Goal: Task Accomplishment & Management: Use online tool/utility

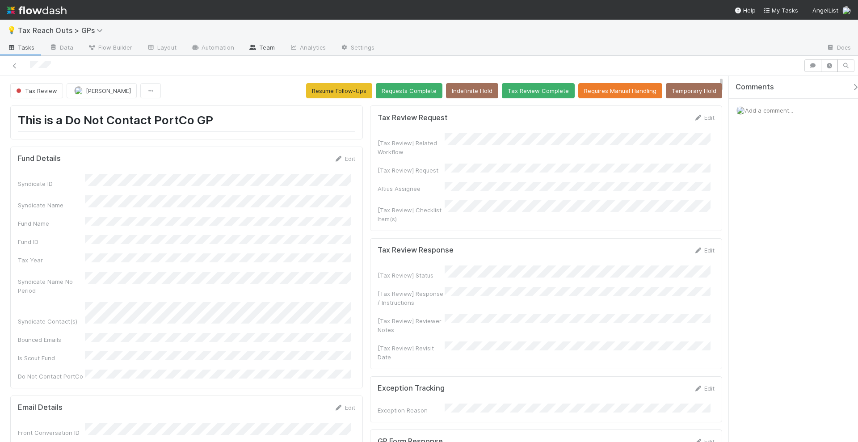
click at [267, 49] on link "Team" at bounding box center [261, 48] width 41 height 14
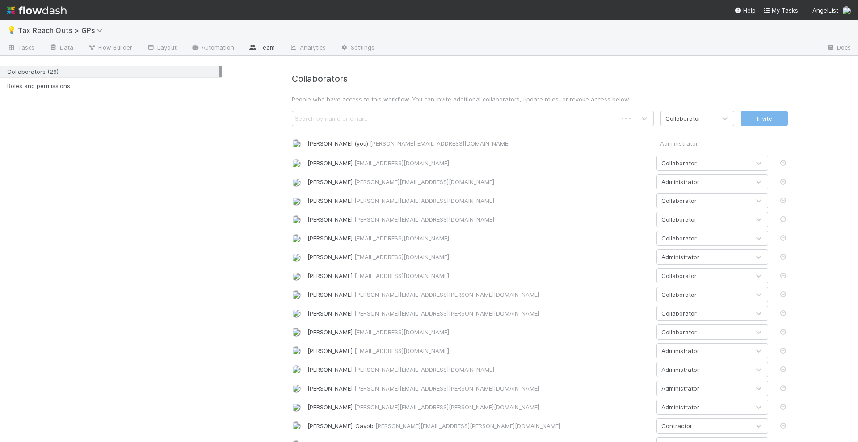
click at [451, 101] on p "People who have access to this workflow. You can invite additional collaborator…" at bounding box center [540, 99] width 496 height 9
click at [446, 113] on div "Search by name or email..." at bounding box center [463, 118] width 343 height 14
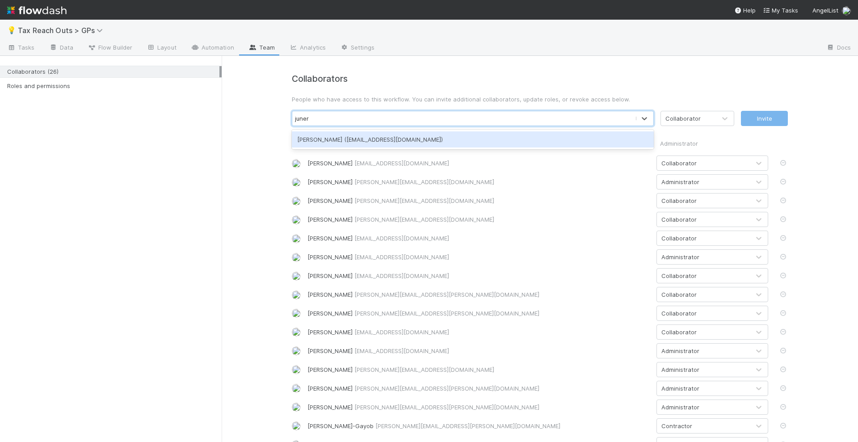
type input "junerl"
click at [440, 135] on div "Junerl Omnes (junerl.omnes@belltowerfunds.com)" at bounding box center [473, 139] width 362 height 16
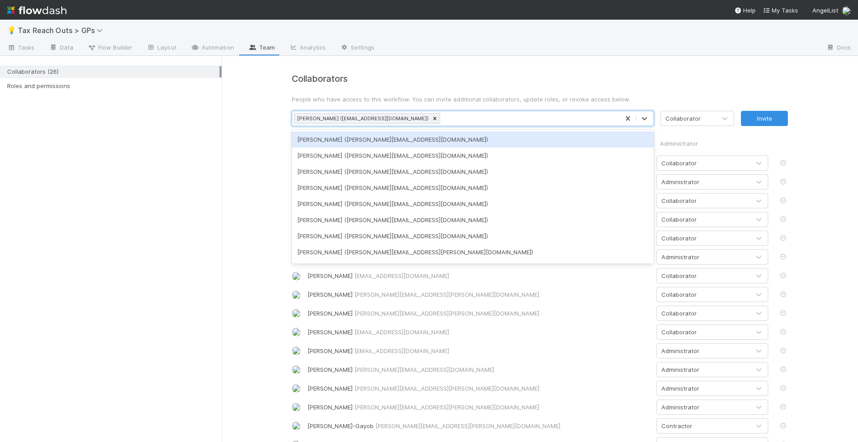
click at [461, 113] on div "Junerl Omnes (junerl.omnes@belltowerfunds.com)" at bounding box center [455, 118] width 327 height 14
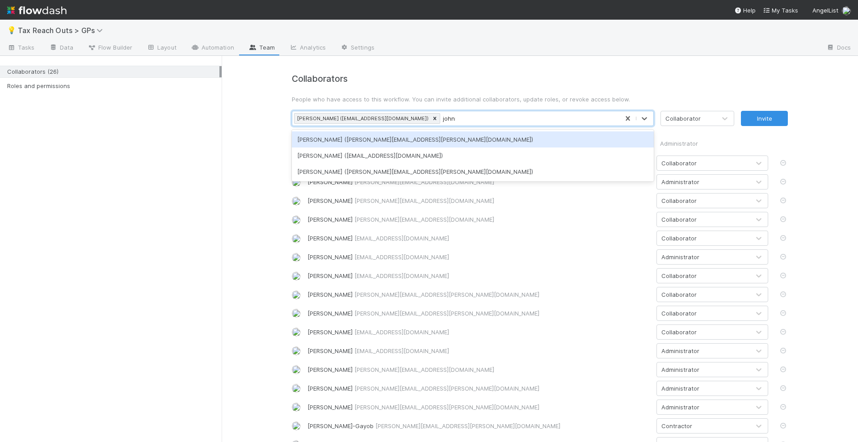
type input "johnmel"
click at [466, 133] on div "Johnmel Matining (johnmel.matining@belltowerfunds.com)" at bounding box center [473, 139] width 362 height 16
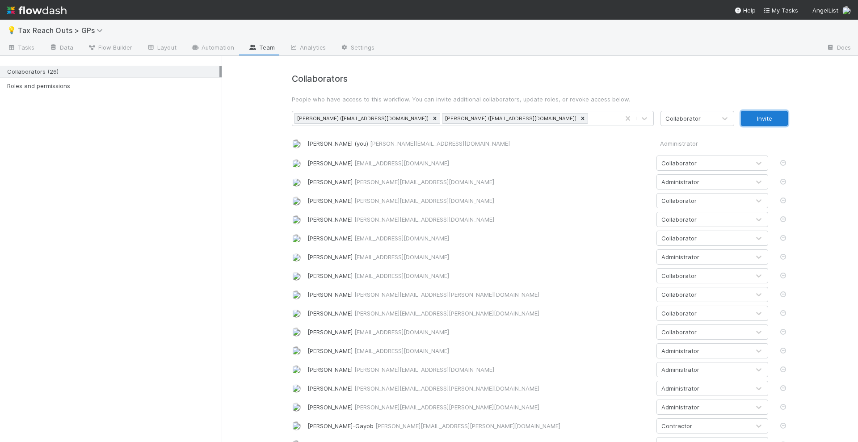
click at [758, 122] on button "Invite" at bounding box center [764, 118] width 47 height 15
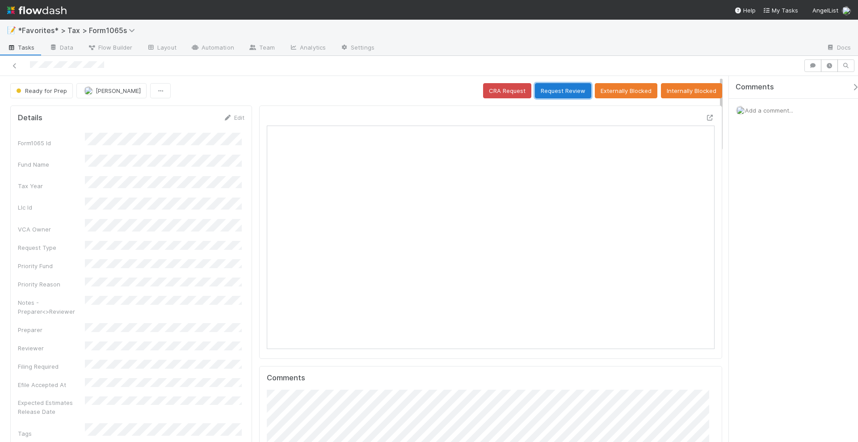
scroll to position [173, 215]
click at [556, 89] on button "Request Review" at bounding box center [563, 90] width 56 height 15
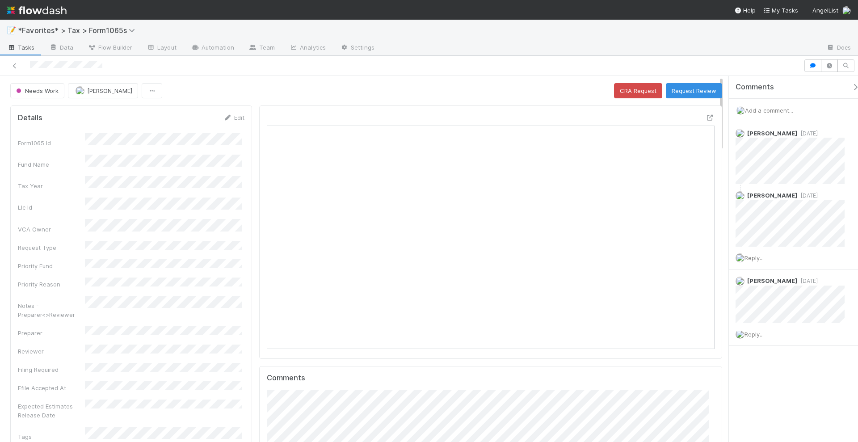
scroll to position [173, 434]
click at [678, 93] on button "Request Review" at bounding box center [694, 90] width 56 height 15
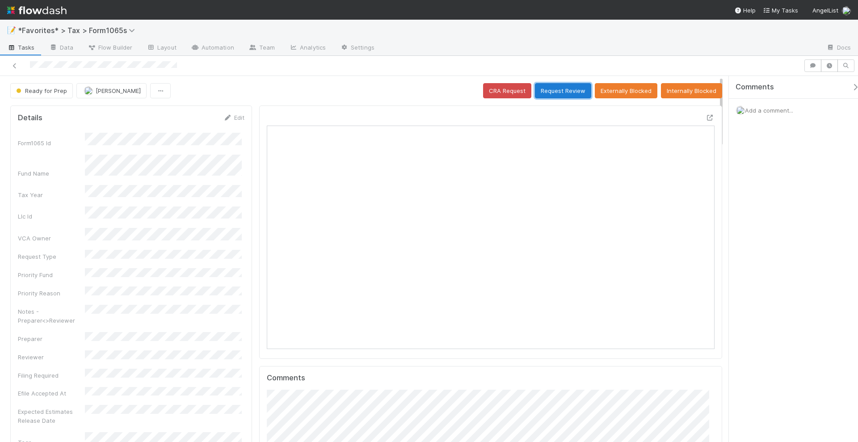
click at [562, 88] on button "Request Review" at bounding box center [563, 90] width 56 height 15
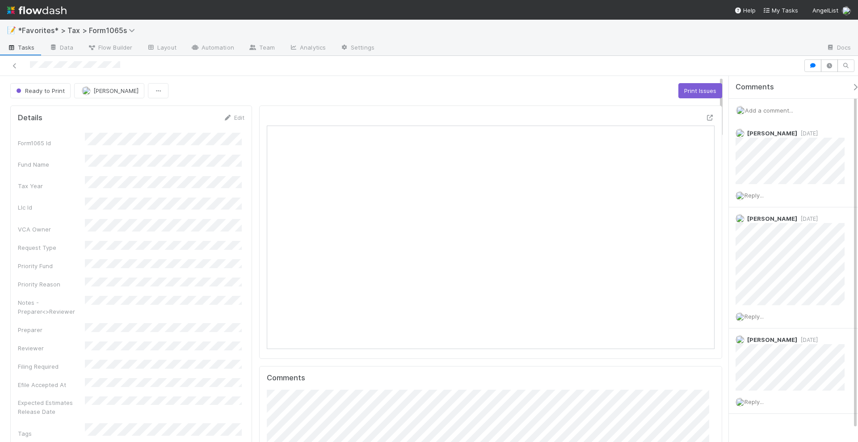
scroll to position [173, 215]
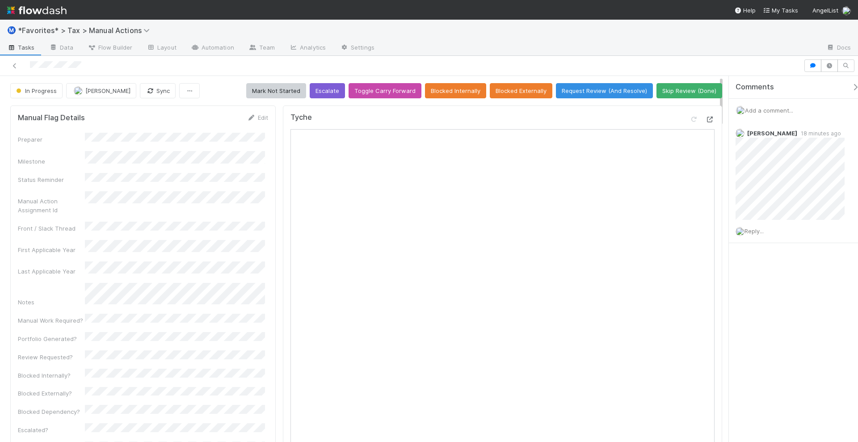
click at [705, 118] on icon at bounding box center [709, 120] width 9 height 6
click at [750, 235] on div "Reply..." at bounding box center [794, 231] width 131 height 22
click at [753, 230] on span "Reply..." at bounding box center [753, 230] width 19 height 7
click at [789, 297] on span "Amy Gregorius" at bounding box center [791, 298] width 45 height 7
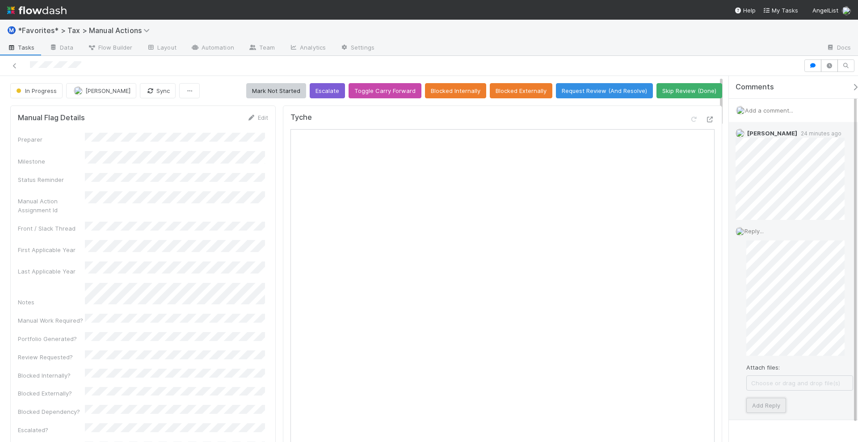
click at [753, 406] on button "Add Reply" at bounding box center [766, 405] width 40 height 15
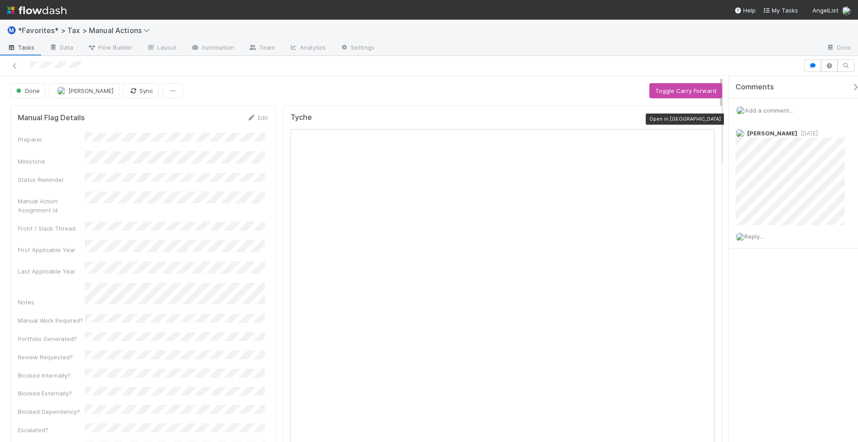
click at [705, 117] on icon at bounding box center [709, 120] width 9 height 6
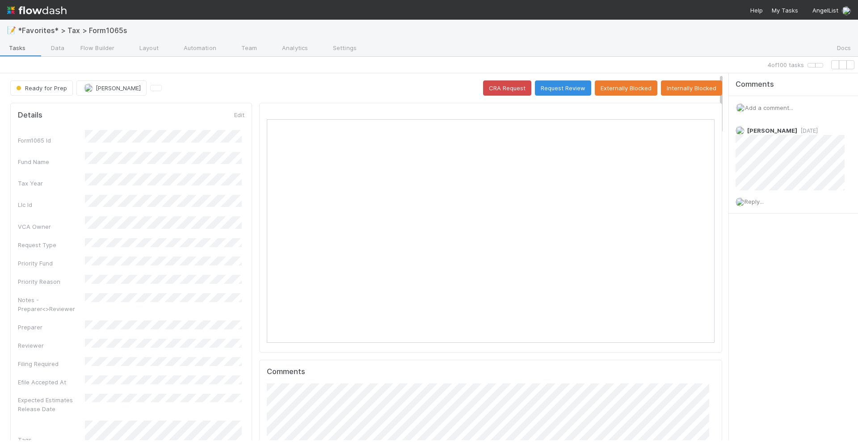
scroll to position [173, 434]
click at [10, 65] on icon at bounding box center [10, 65] width 0 height 0
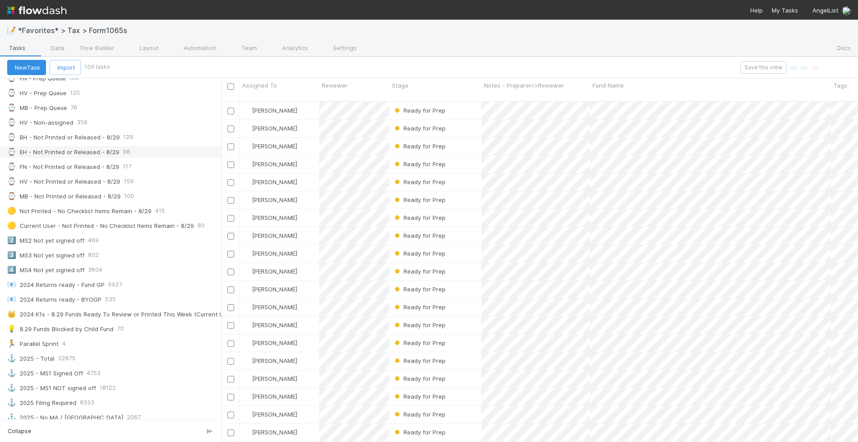
scroll to position [223, 0]
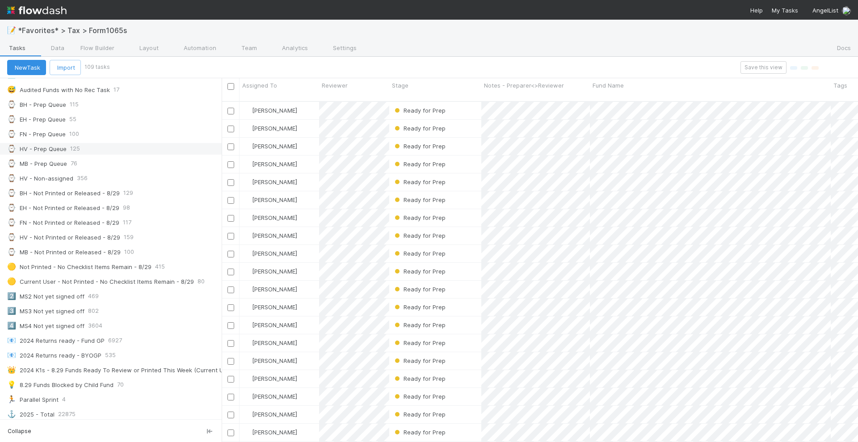
click at [44, 143] on div "⌚ HV - Prep Queue" at bounding box center [36, 149] width 59 height 12
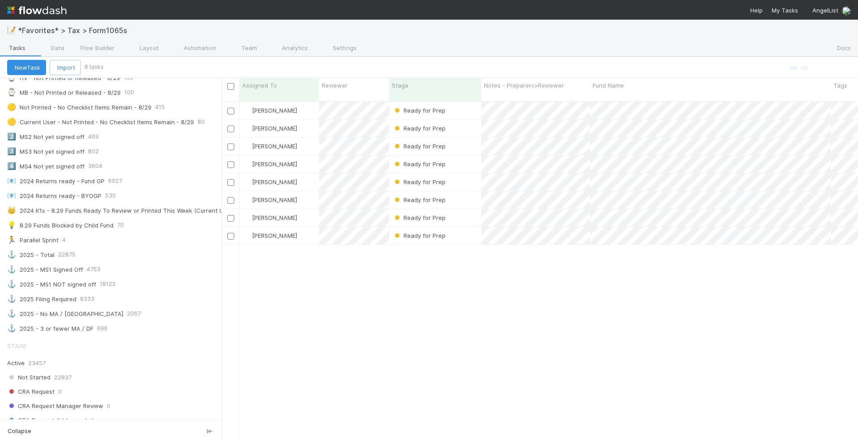
scroll to position [447, 0]
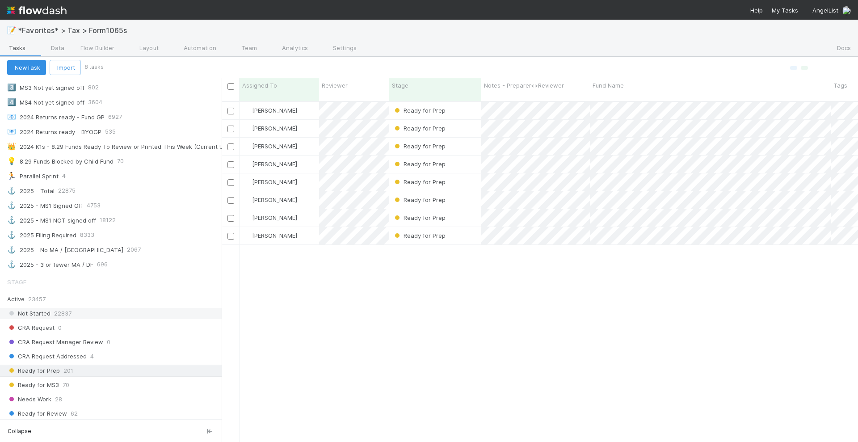
click at [131, 308] on div "Not Started 22837" at bounding box center [114, 313] width 214 height 11
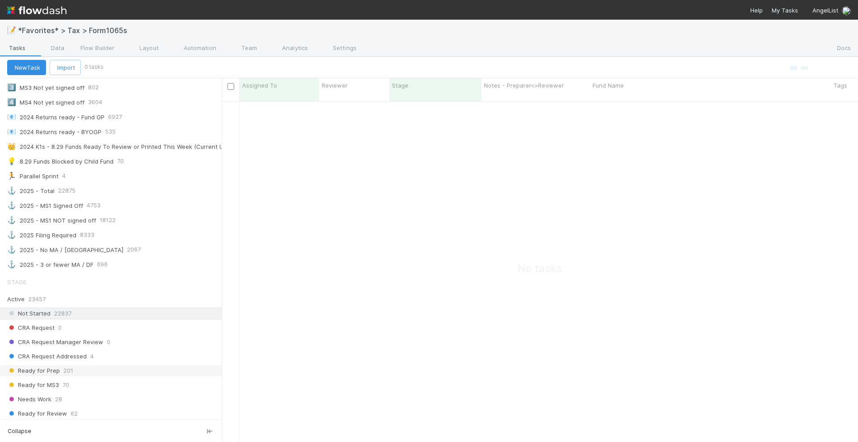
scroll to position [332, 619]
click at [106, 365] on div "Ready for Prep 201" at bounding box center [114, 370] width 214 height 11
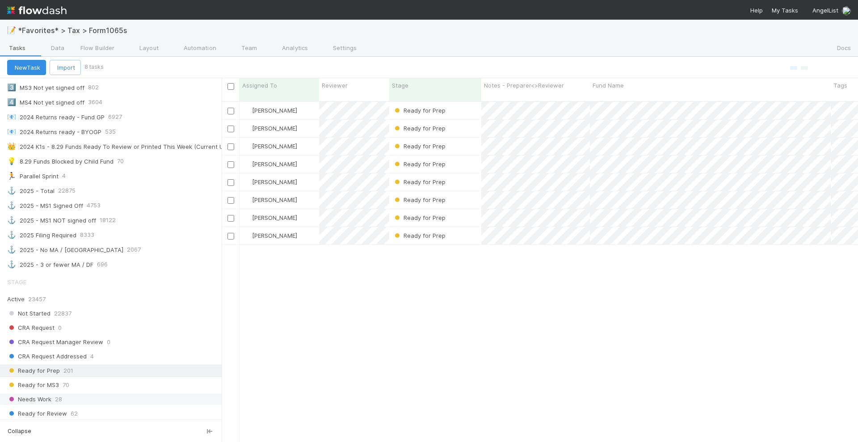
scroll to position [340, 628]
click at [93, 394] on div "Needs Work 28" at bounding box center [114, 399] width 214 height 11
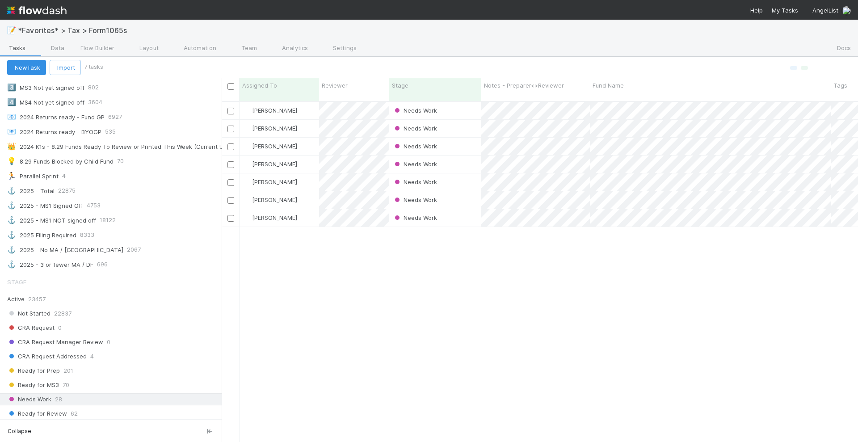
scroll to position [340, 628]
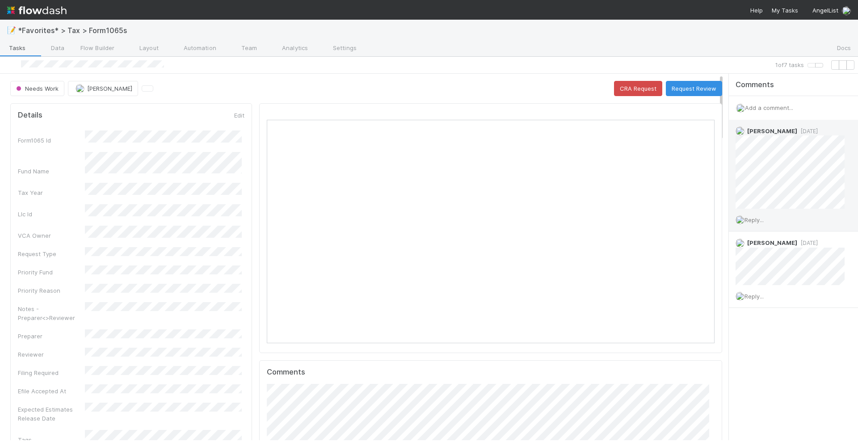
scroll to position [173, 215]
click at [714, 114] on icon at bounding box center [714, 114] width 0 height 0
click at [674, 96] on button "Request Review" at bounding box center [694, 88] width 56 height 15
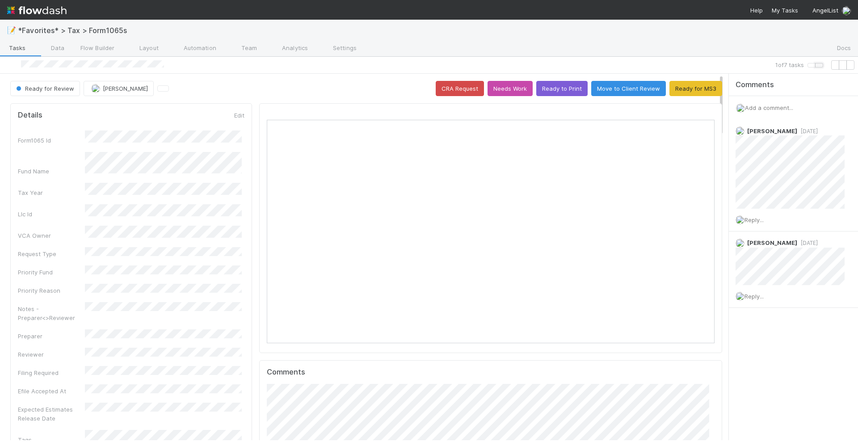
click at [815, 63] on button "button" at bounding box center [819, 65] width 8 height 4
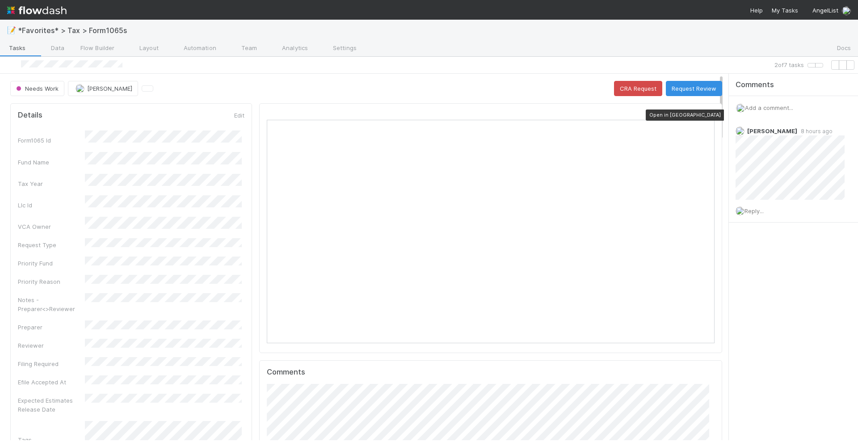
click at [714, 114] on icon at bounding box center [714, 114] width 0 height 0
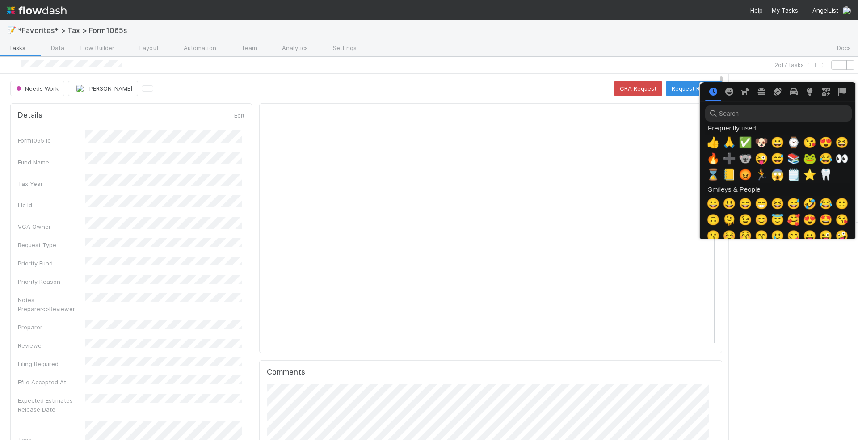
scroll to position [0, 4]
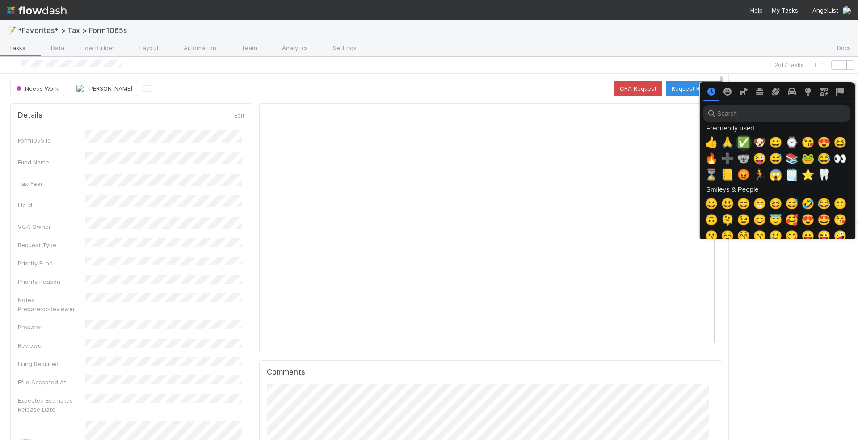
click at [743, 142] on span "✅" at bounding box center [743, 142] width 13 height 13
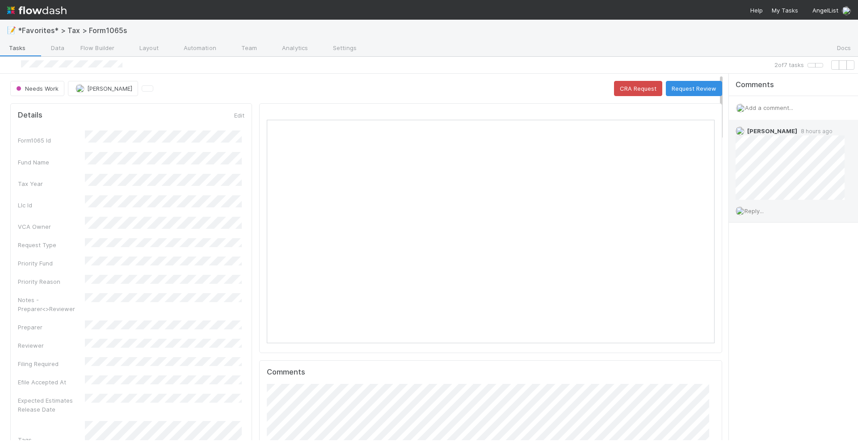
click at [755, 214] on span "Reply..." at bounding box center [753, 210] width 19 height 7
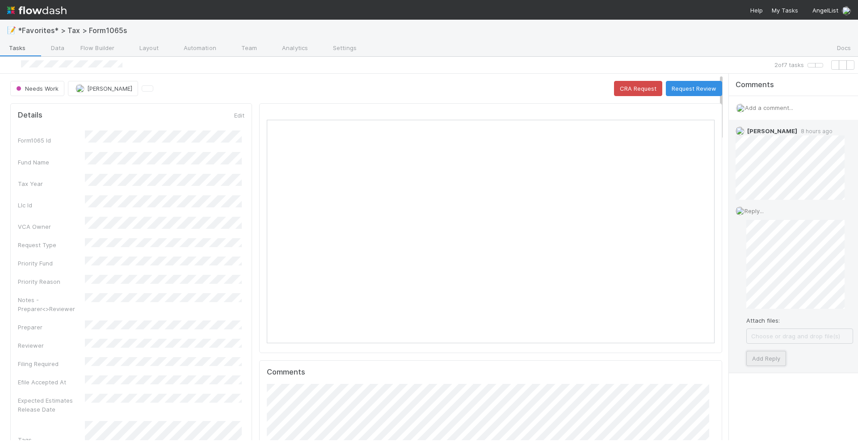
click at [767, 360] on button "Add Reply" at bounding box center [766, 358] width 40 height 15
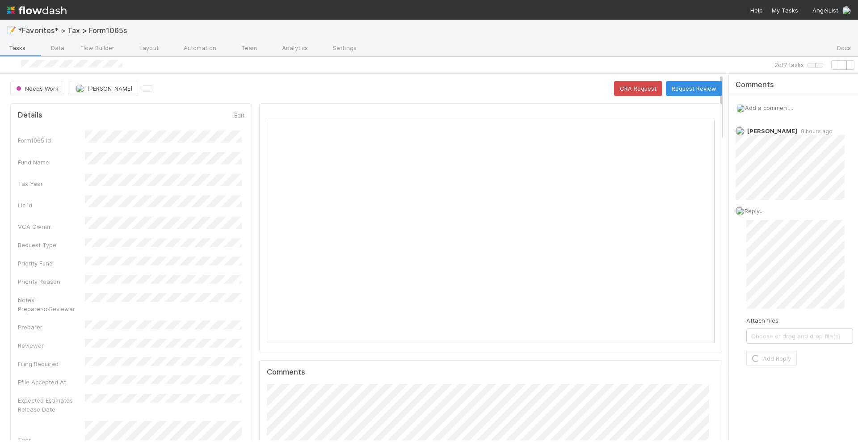
click at [537, 74] on div "2 of 7 tasks" at bounding box center [429, 65] width 858 height 17
click at [694, 92] on button "Request Review" at bounding box center [694, 88] width 56 height 15
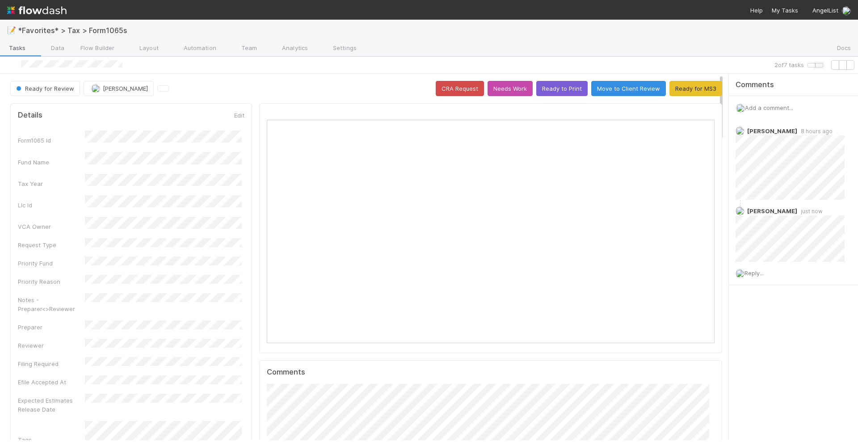
click at [819, 65] on icon "button" at bounding box center [819, 65] width 0 height 0
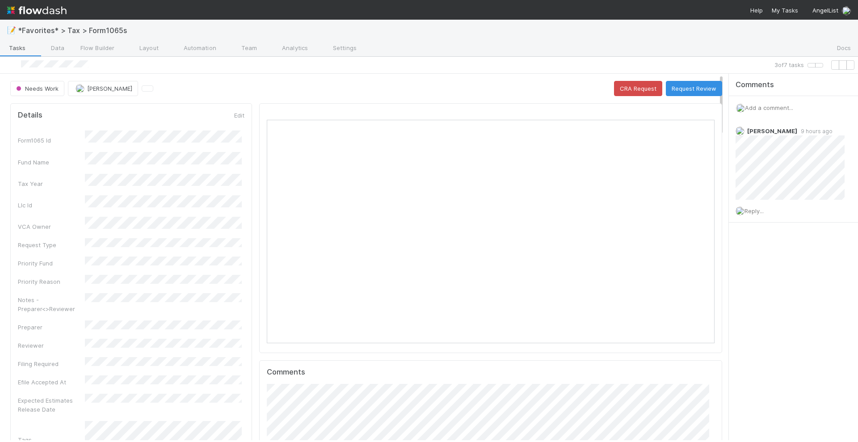
scroll to position [173, 434]
click at [714, 114] on icon at bounding box center [714, 114] width 0 height 0
click at [762, 208] on span "Reply..." at bounding box center [753, 210] width 19 height 7
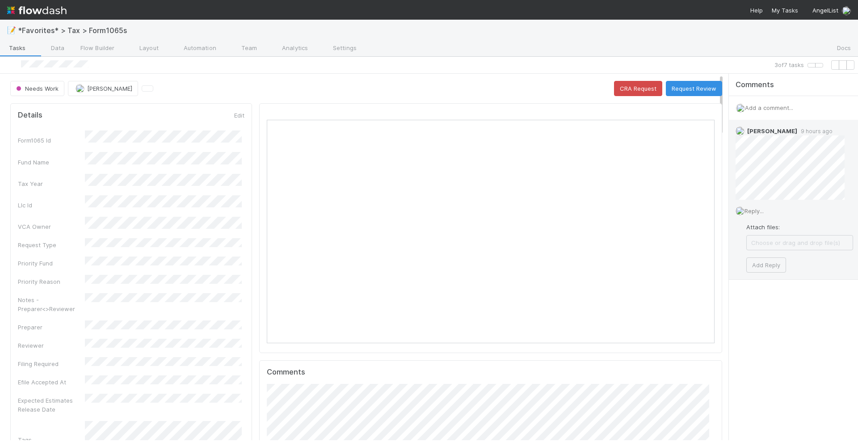
click at [758, 213] on span "Reply..." at bounding box center [753, 210] width 19 height 7
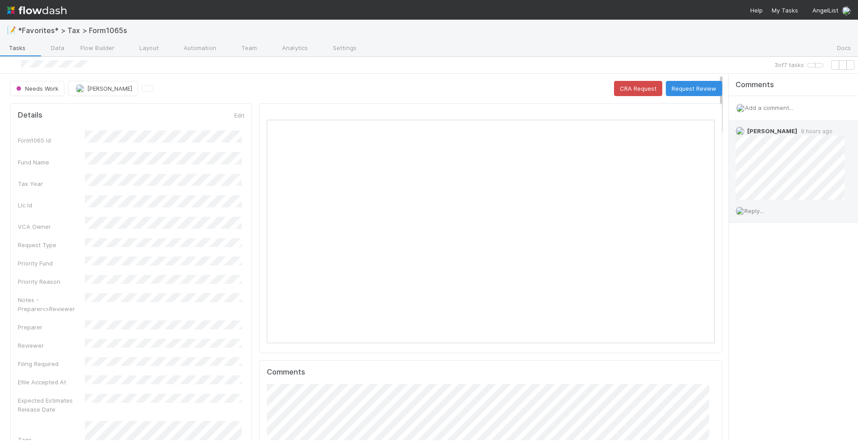
click at [767, 249] on div "Comments Add a comment... Amy Gregorius 9 hours ago Reply..." at bounding box center [798, 171] width 138 height 194
click at [754, 205] on div "Reply..." at bounding box center [794, 211] width 131 height 22
click at [754, 212] on span "Reply..." at bounding box center [753, 210] width 19 height 7
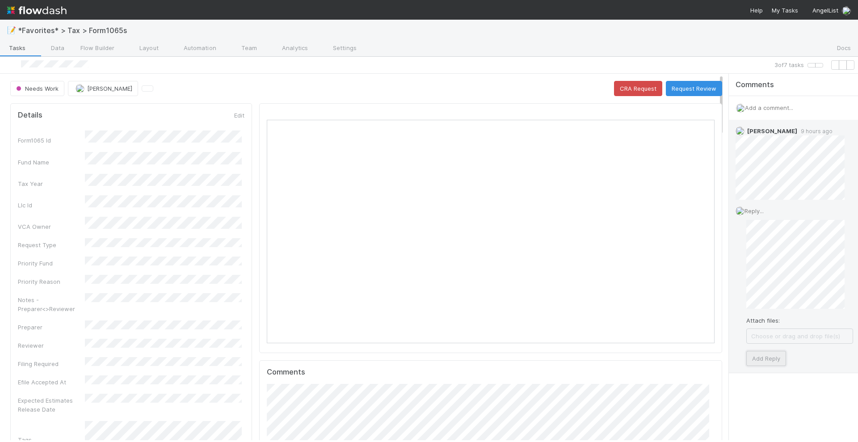
click at [761, 361] on button "Add Reply" at bounding box center [766, 358] width 40 height 15
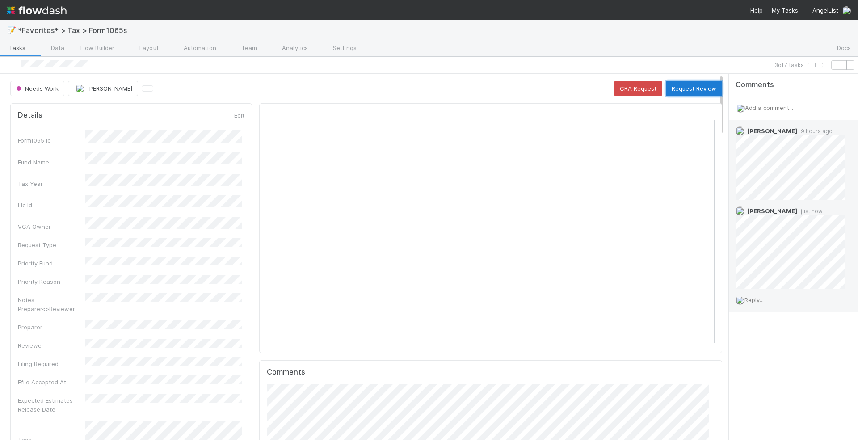
click at [702, 91] on button "Request Review" at bounding box center [694, 88] width 56 height 15
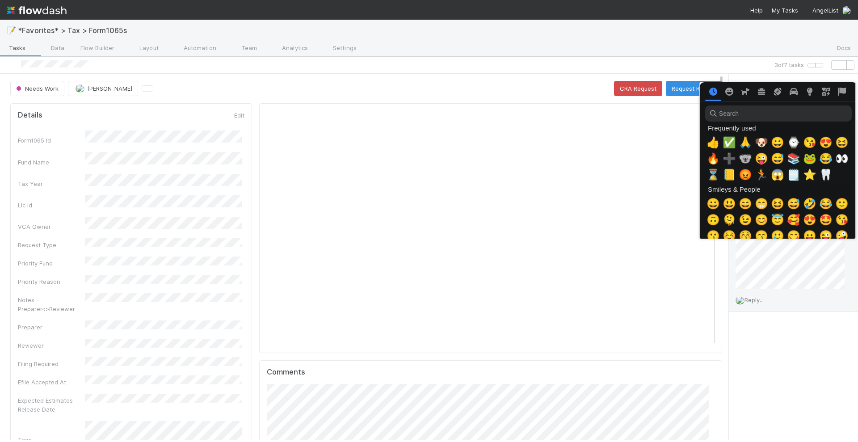
scroll to position [0, 4]
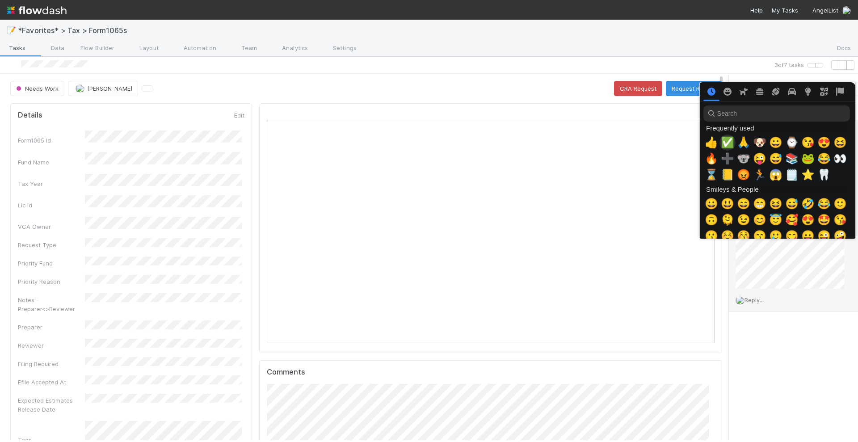
click at [726, 139] on span "✅" at bounding box center [727, 142] width 13 height 13
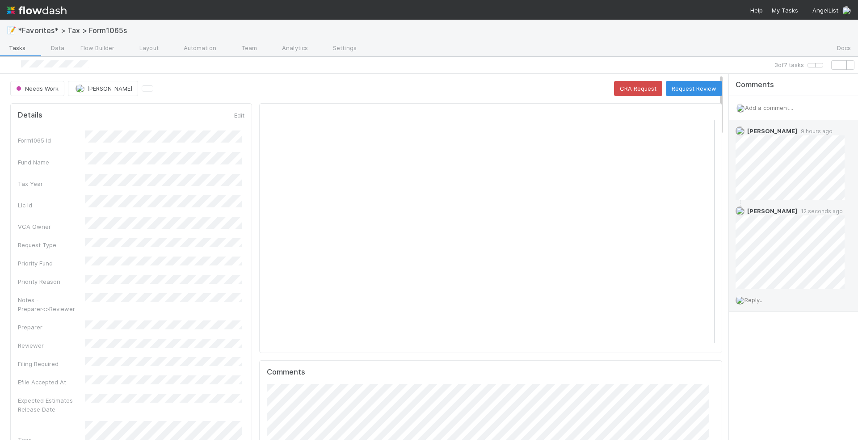
click at [784, 342] on div "Comments Add a comment... Amy Gregorius 9 hours ago Helen Vo 12 seconds ago Rep…" at bounding box center [798, 215] width 138 height 283
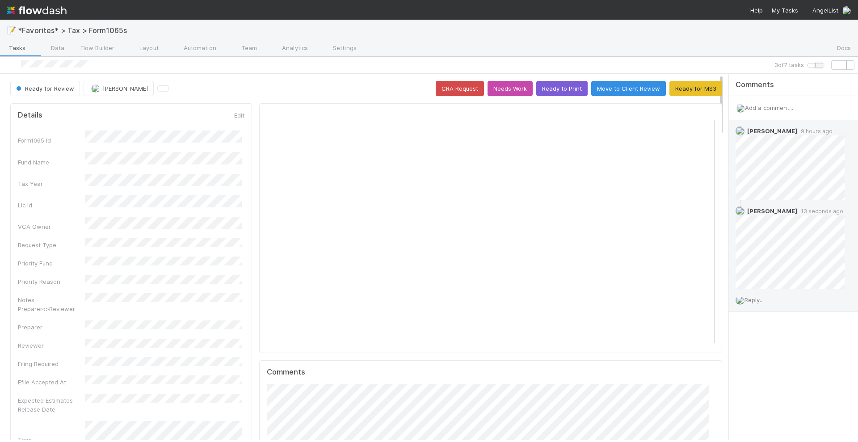
click at [819, 65] on icon "button" at bounding box center [819, 65] width 0 height 0
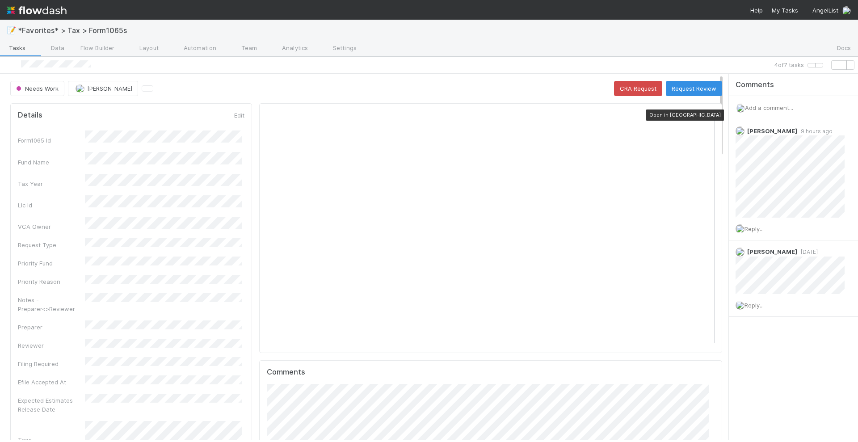
click at [714, 114] on icon at bounding box center [714, 114] width 0 height 0
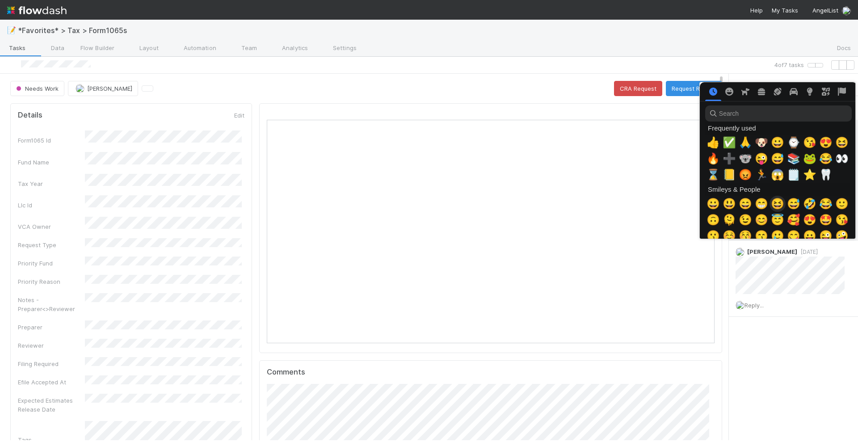
scroll to position [0, 4]
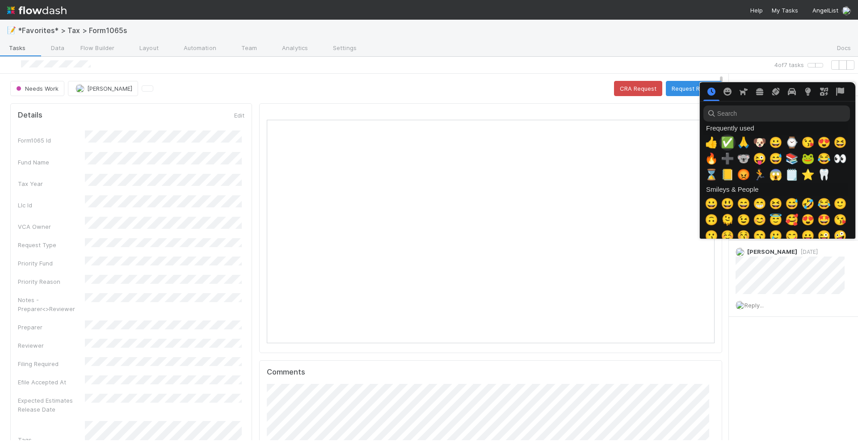
drag, startPoint x: 726, startPoint y: 147, endPoint x: 725, endPoint y: 151, distance: 5.1
click at [726, 147] on span "✅" at bounding box center [727, 142] width 13 height 13
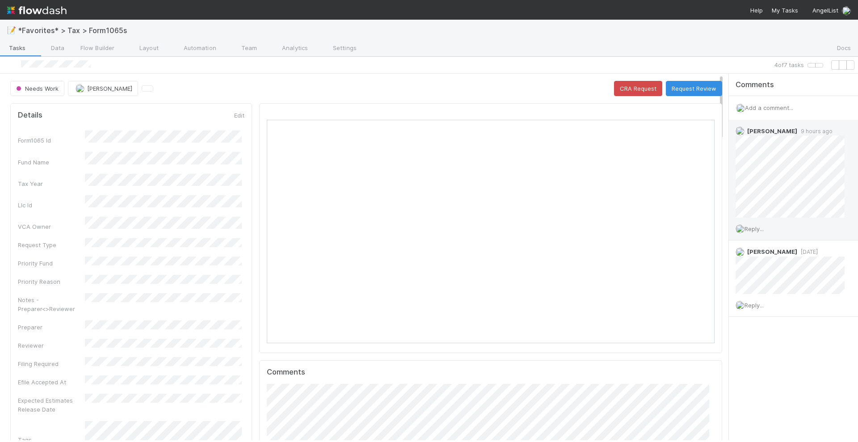
click at [762, 227] on span "Reply..." at bounding box center [753, 228] width 19 height 7
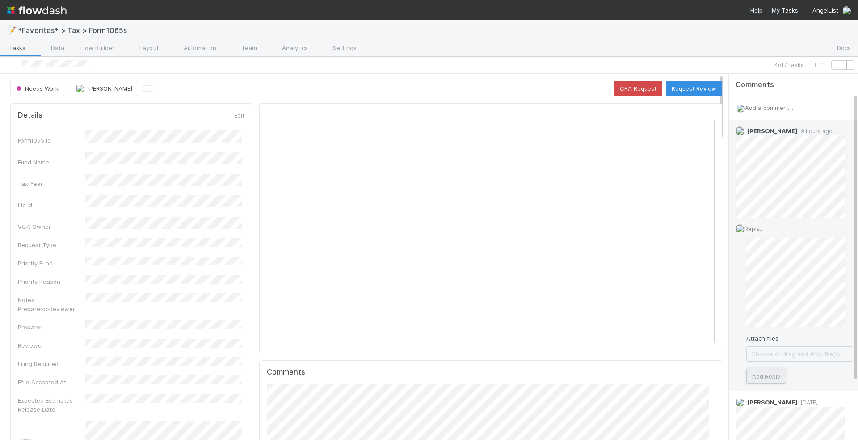
click at [762, 373] on button "Add Reply" at bounding box center [766, 376] width 40 height 15
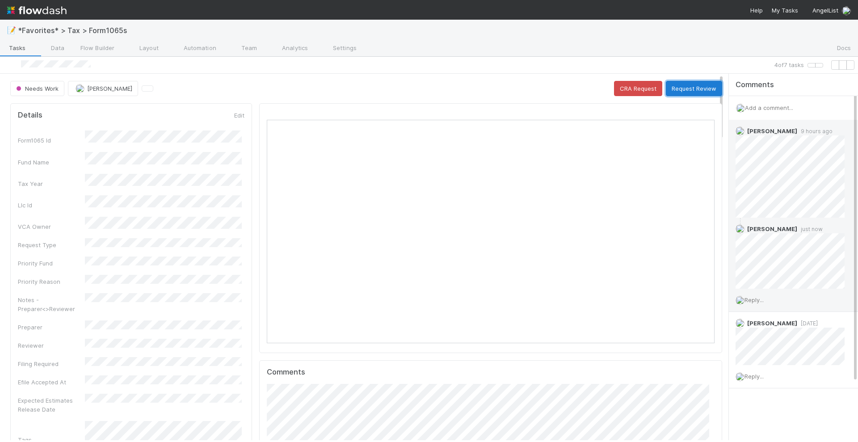
drag, startPoint x: 680, startPoint y: 89, endPoint x: 328, endPoint y: 2, distance: 362.6
click at [697, 85] on button "Request Review" at bounding box center [694, 88] width 56 height 15
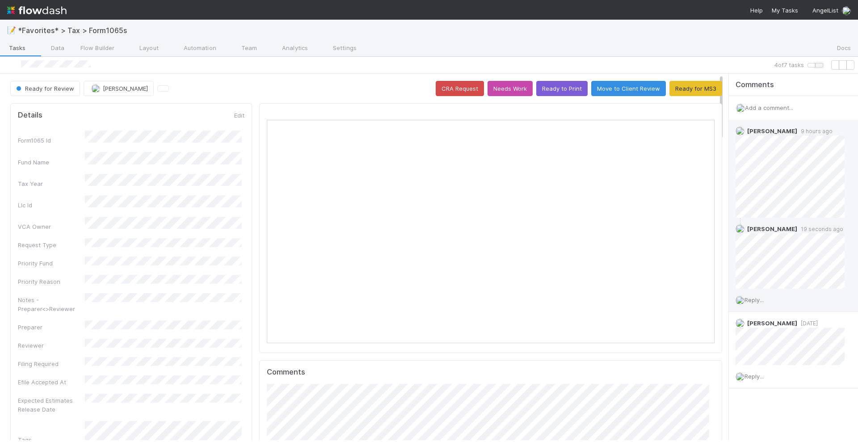
click at [815, 63] on button "button" at bounding box center [819, 65] width 8 height 4
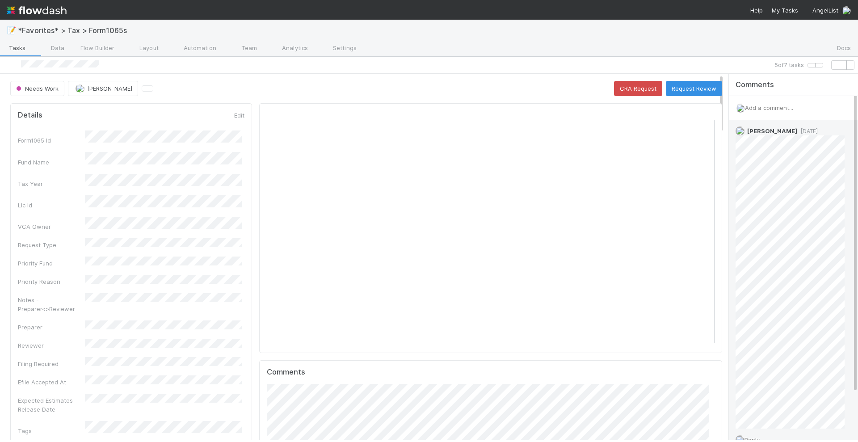
scroll to position [173, 434]
click at [819, 65] on icon "button" at bounding box center [819, 65] width 0 height 0
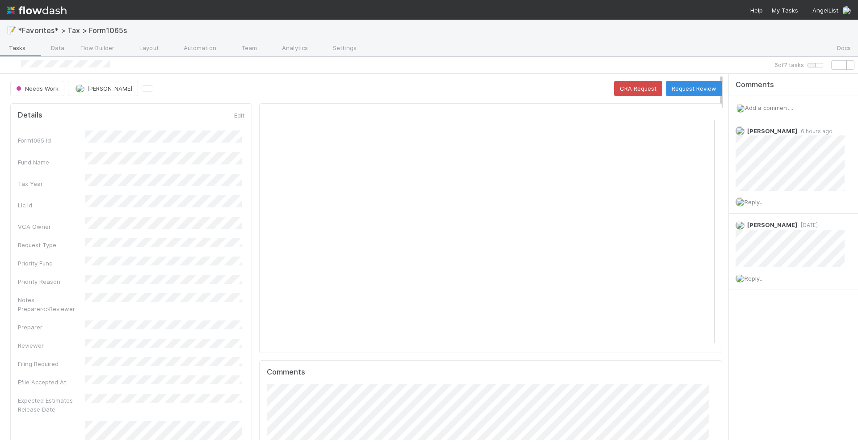
scroll to position [173, 434]
click at [714, 114] on icon at bounding box center [714, 114] width 0 height 0
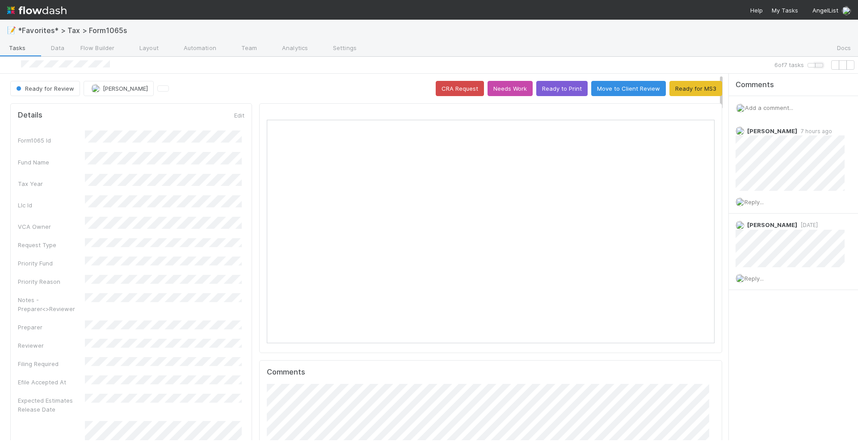
click at [819, 65] on icon "button" at bounding box center [819, 65] width 0 height 0
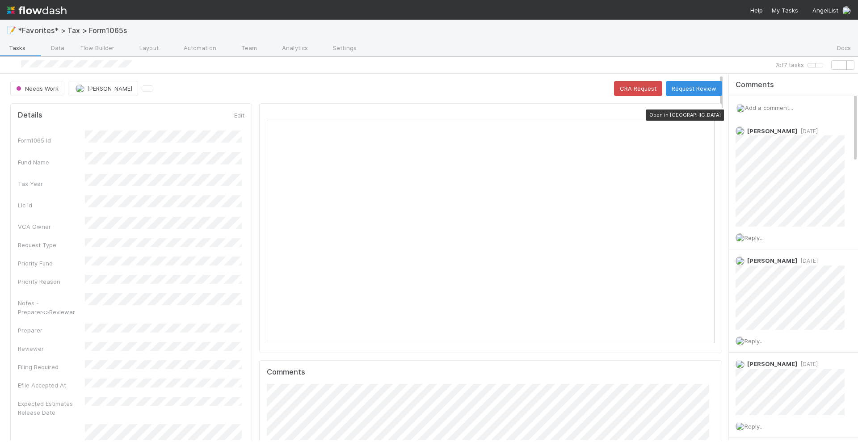
click at [714, 114] on icon at bounding box center [714, 114] width 0 height 0
click at [774, 106] on span "Add a comment..." at bounding box center [769, 107] width 48 height 7
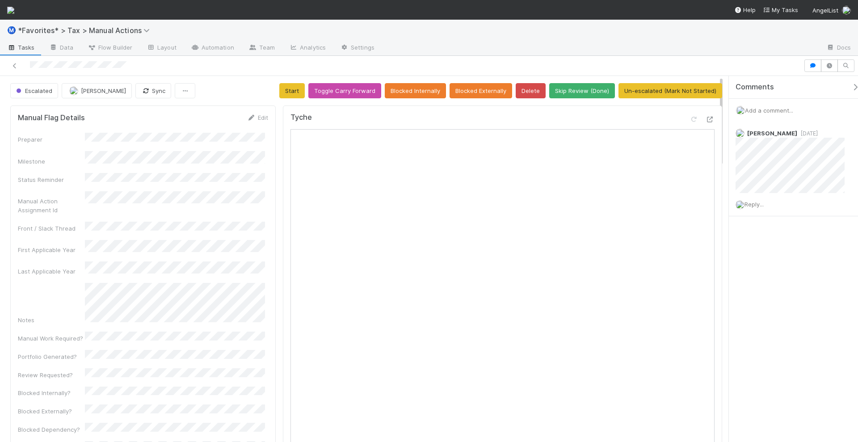
click at [768, 108] on span "Add a comment..." at bounding box center [769, 110] width 48 height 7
click at [278, 64] on div at bounding box center [402, 65] width 796 height 13
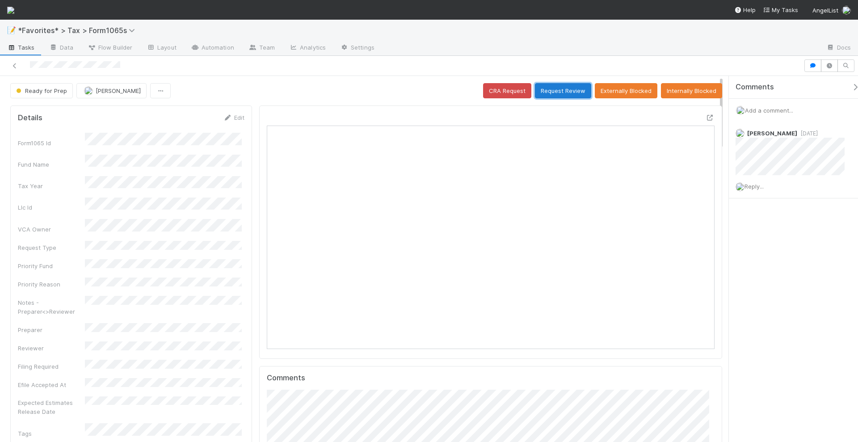
click at [572, 83] on button "Request Review" at bounding box center [563, 90] width 56 height 15
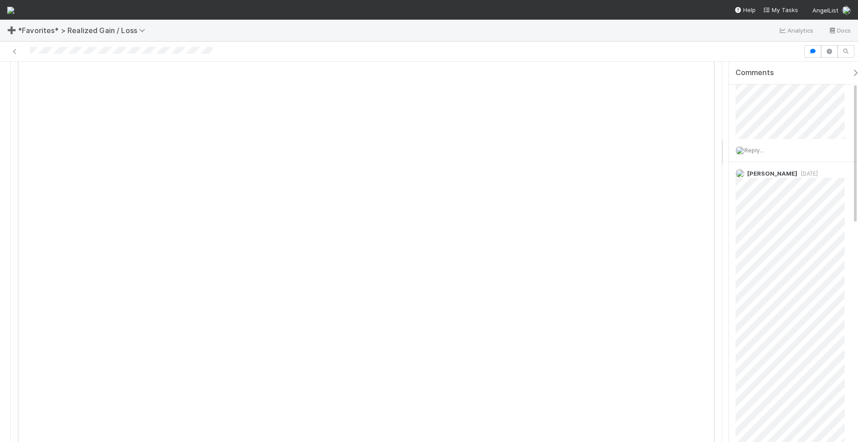
scroll to position [949, 0]
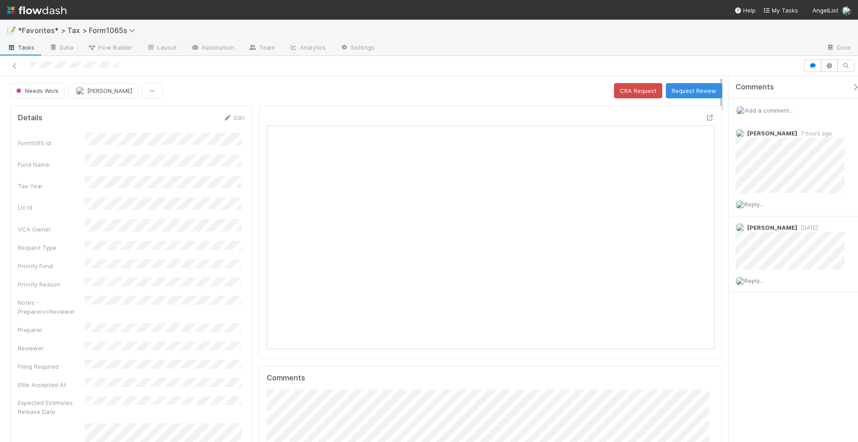
scroll to position [173, 434]
click at [757, 111] on span "Add a comment..." at bounding box center [769, 110] width 48 height 7
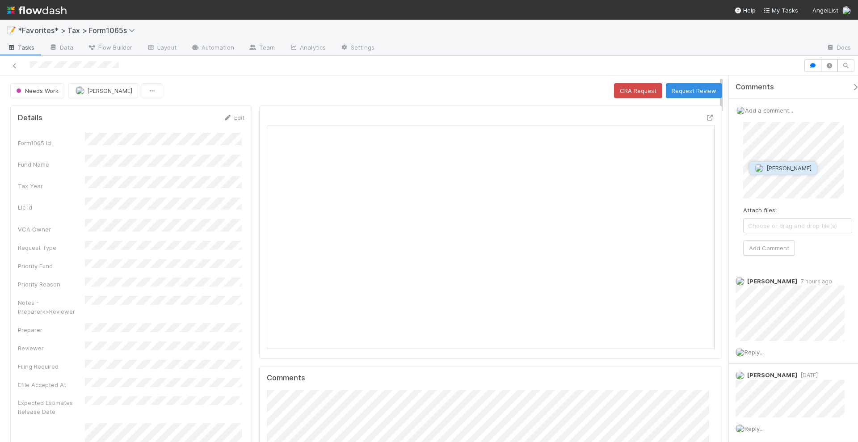
click at [774, 169] on span "Connor Riley" at bounding box center [788, 167] width 45 height 7
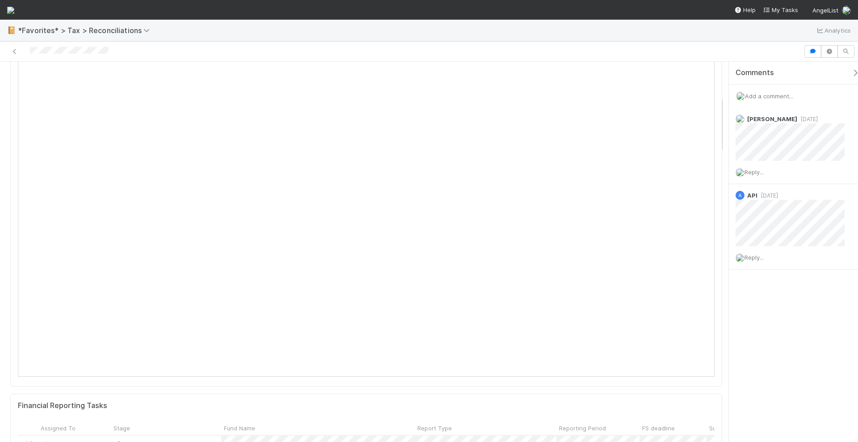
scroll to position [223, 0]
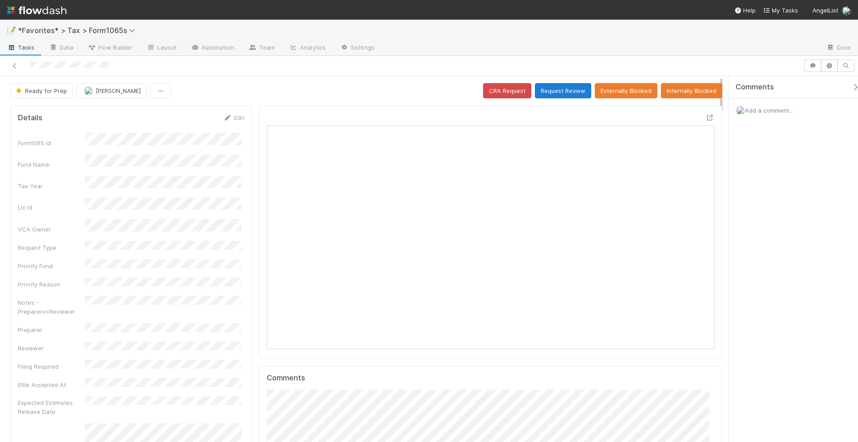
scroll to position [173, 434]
click at [560, 88] on button "Request Review" at bounding box center [563, 90] width 56 height 15
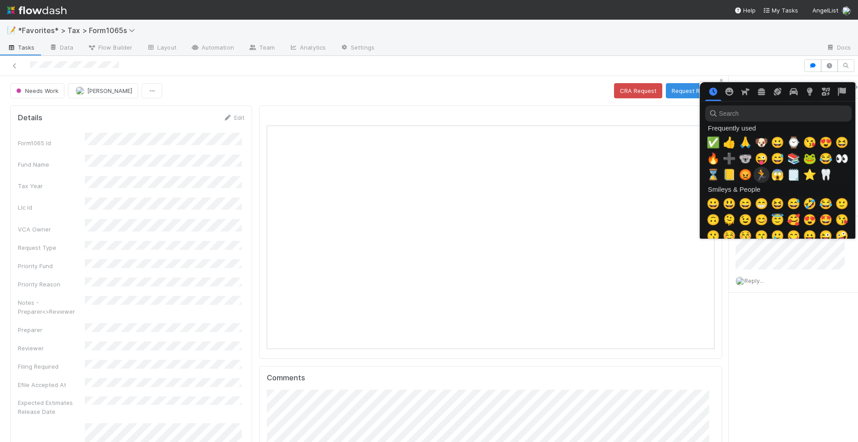
scroll to position [0, 4]
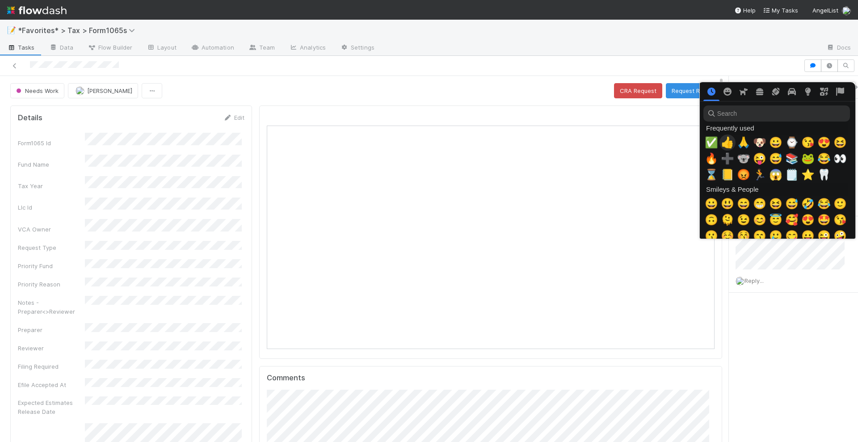
click at [711, 142] on span "✅" at bounding box center [710, 142] width 13 height 13
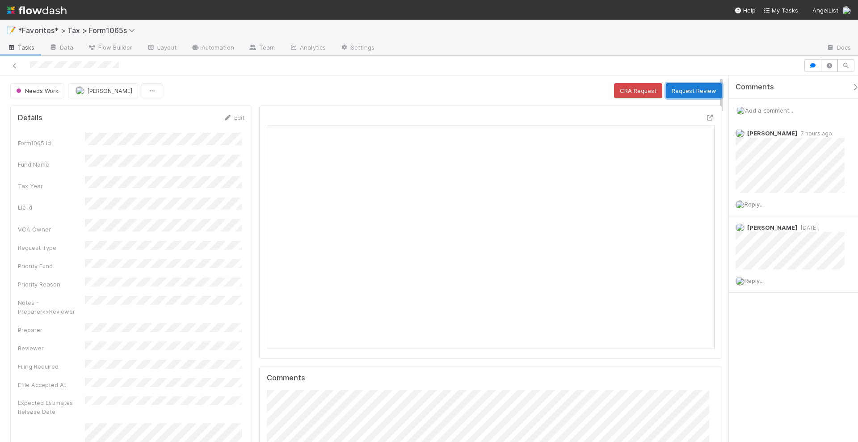
click at [683, 86] on button "Request Review" at bounding box center [694, 90] width 56 height 15
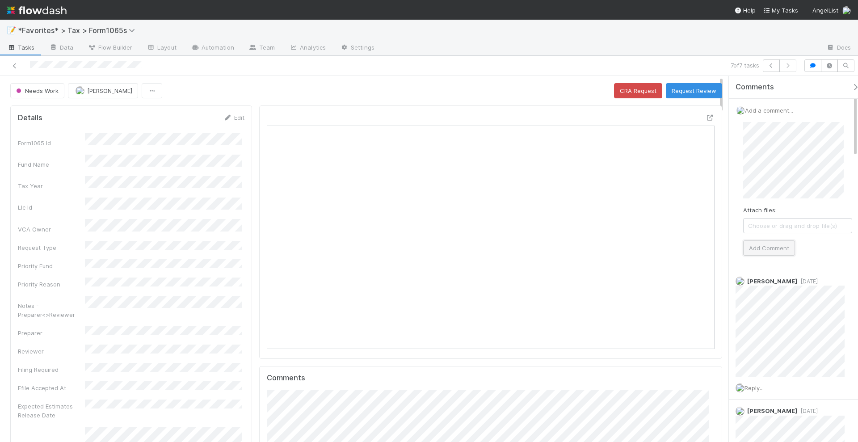
click at [767, 242] on button "Add Comment" at bounding box center [769, 247] width 52 height 15
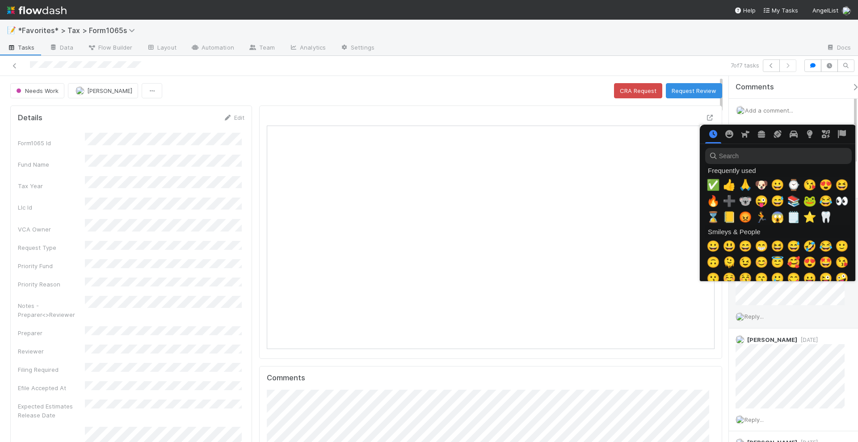
scroll to position [0, 4]
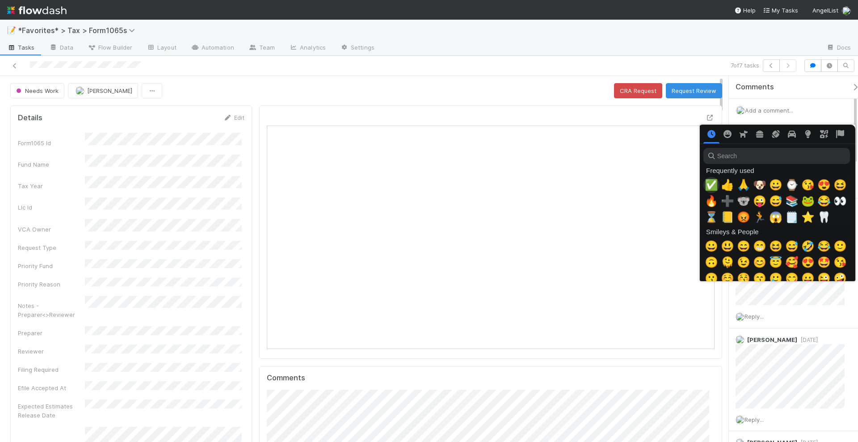
click at [708, 184] on span "✅" at bounding box center [710, 185] width 13 height 13
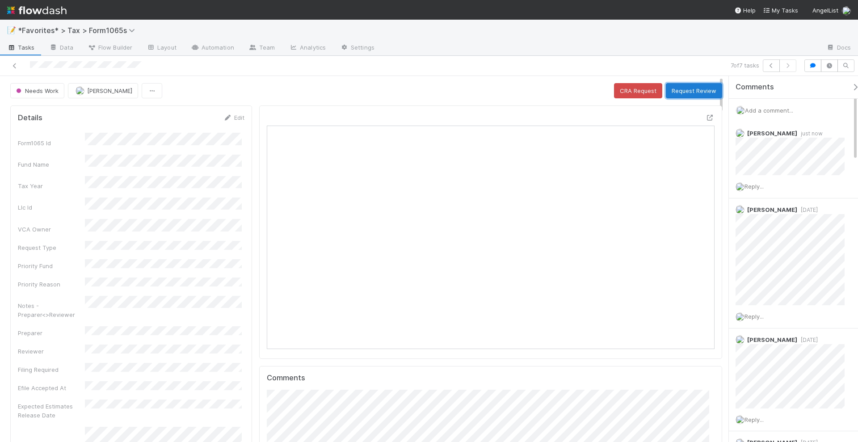
click at [700, 85] on button "Request Review" at bounding box center [694, 90] width 56 height 15
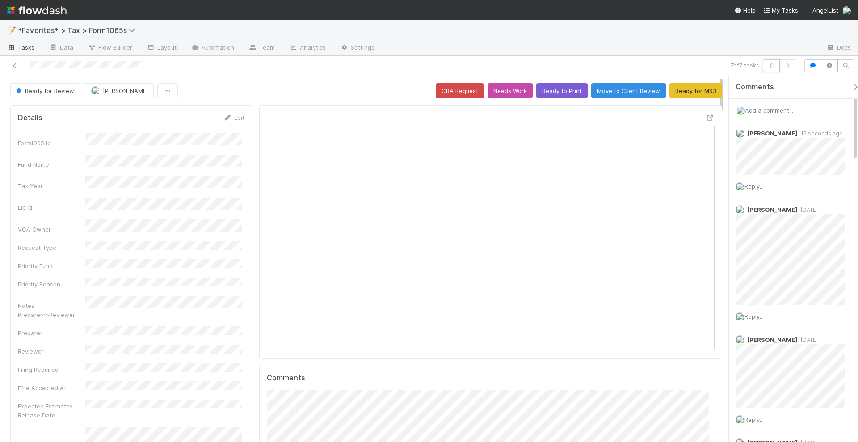
click at [773, 64] on icon "button" at bounding box center [771, 65] width 9 height 5
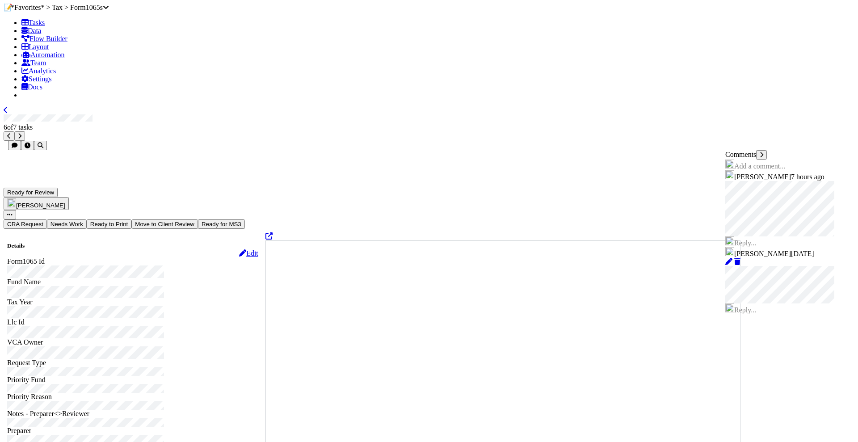
click at [14, 131] on button "button" at bounding box center [9, 135] width 11 height 9
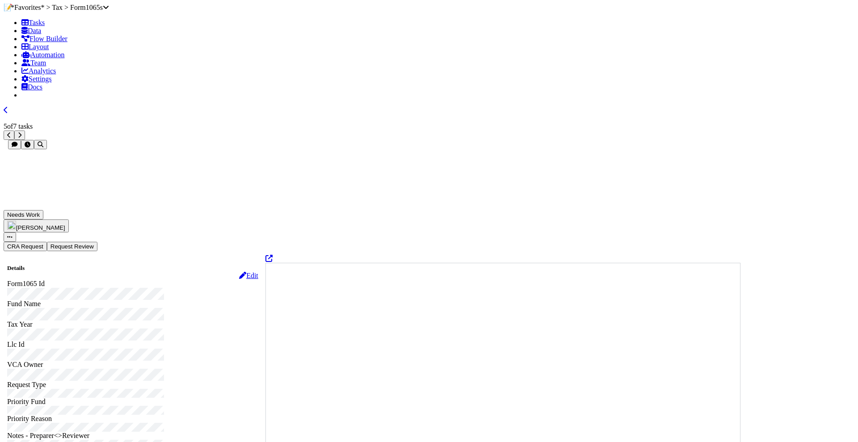
scroll to position [9, 9]
click at [272, 256] on icon at bounding box center [268, 259] width 7 height 7
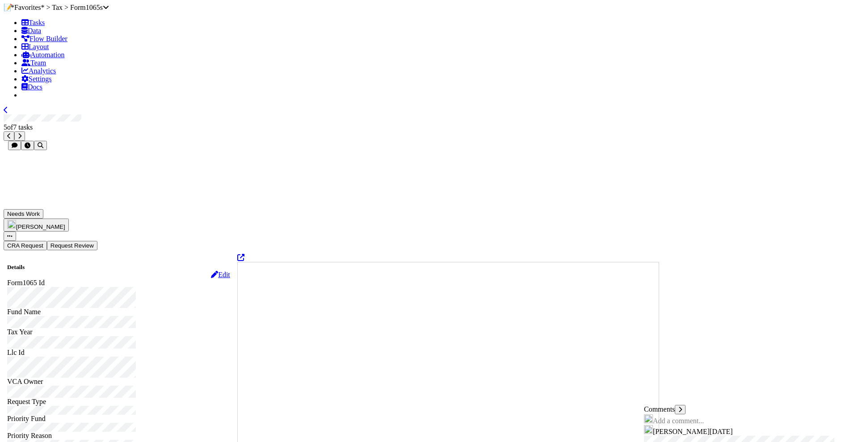
click at [642, 168] on div "Comments Add a comment... Amy Gregorius 1 month ago Reply..." at bounding box center [746, 333] width 215 height 367
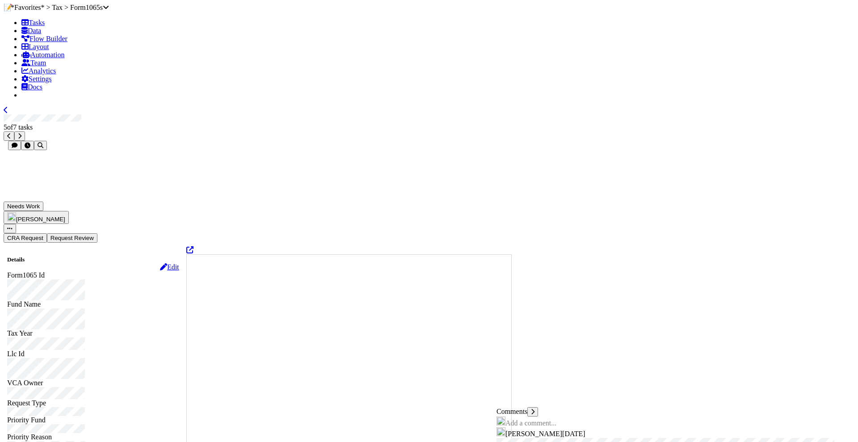
click at [495, 150] on div "Comments Add a comment... Amy Gregorius 1 month ago Reply..." at bounding box center [672, 333] width 363 height 367
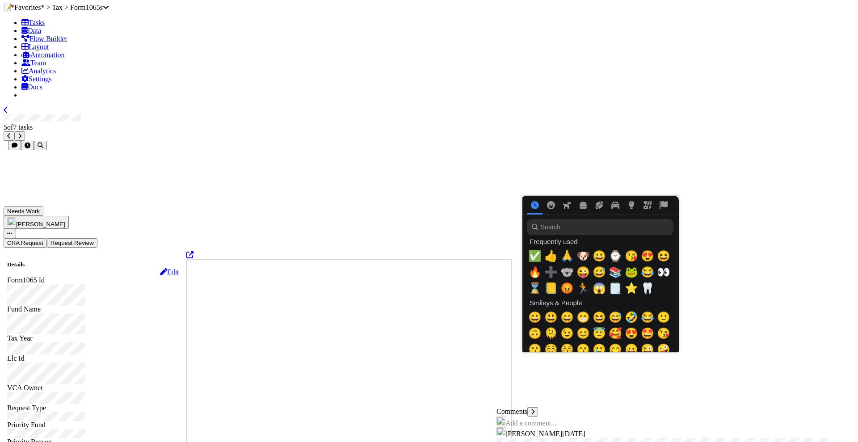
click at [614, 227] on input "search" at bounding box center [600, 227] width 147 height 16
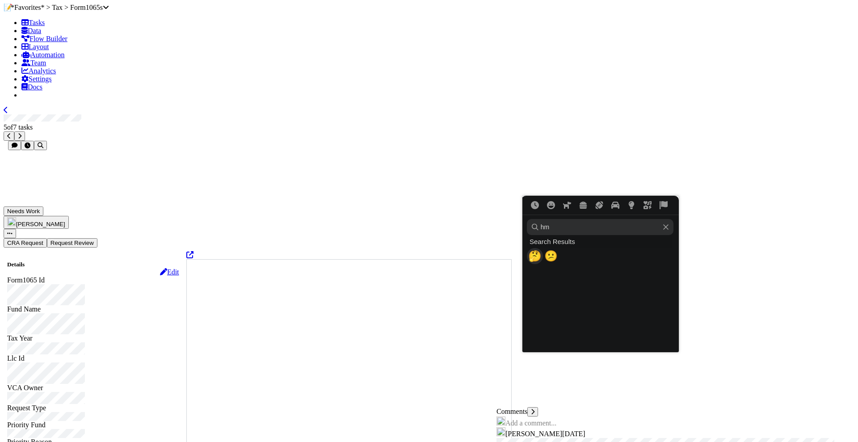
type input "hm"
click at [534, 258] on span "🤔" at bounding box center [534, 256] width 13 height 13
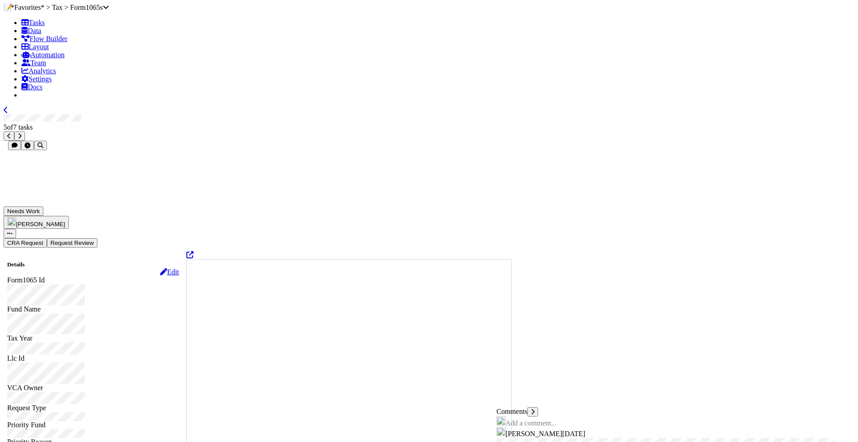
scroll to position [0, 0]
click at [554, 419] on span "Add a comment..." at bounding box center [530, 423] width 51 height 8
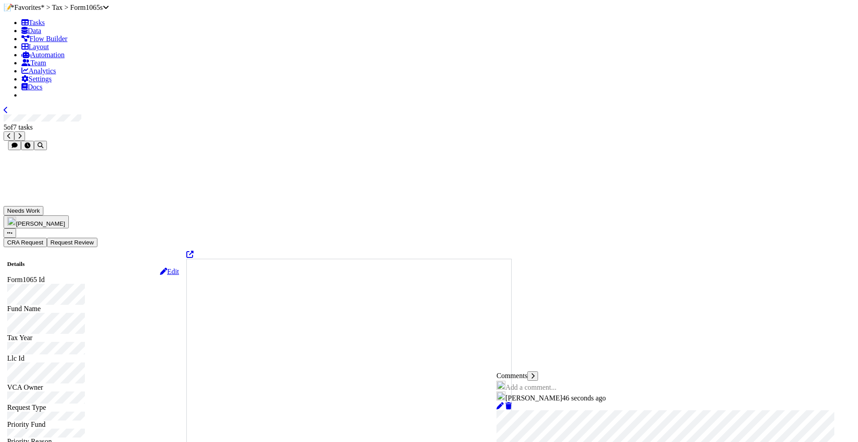
click at [97, 238] on button "Request Review" at bounding box center [72, 242] width 50 height 9
click at [8, 106] on icon at bounding box center [6, 109] width 4 height 7
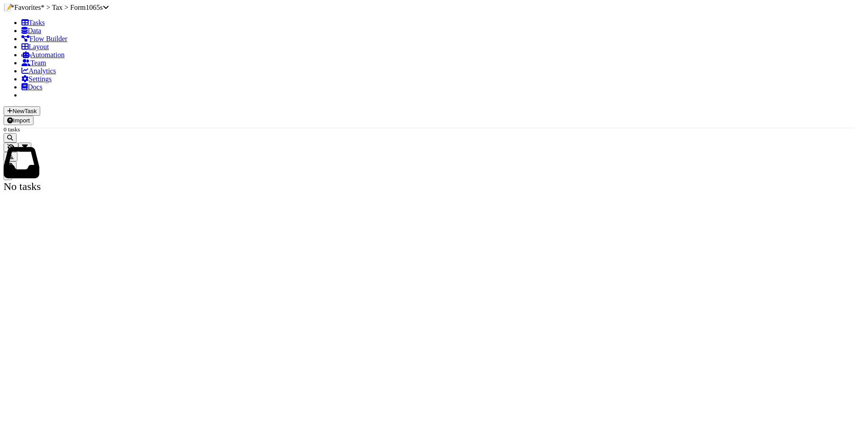
scroll to position [642, 0]
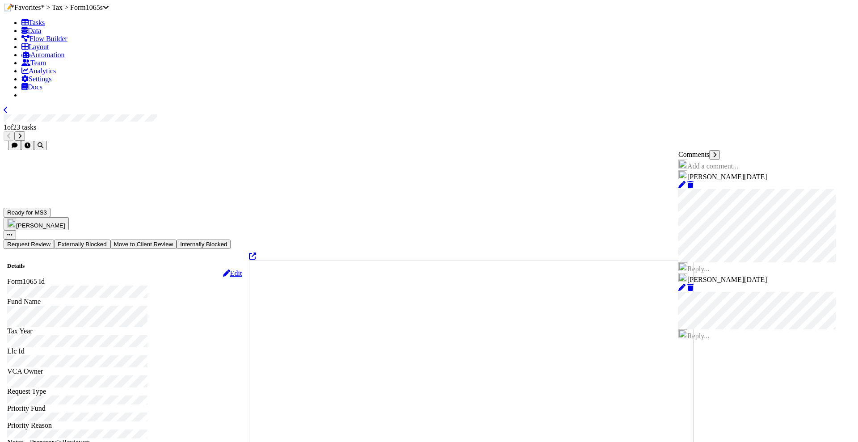
scroll to position [173, 404]
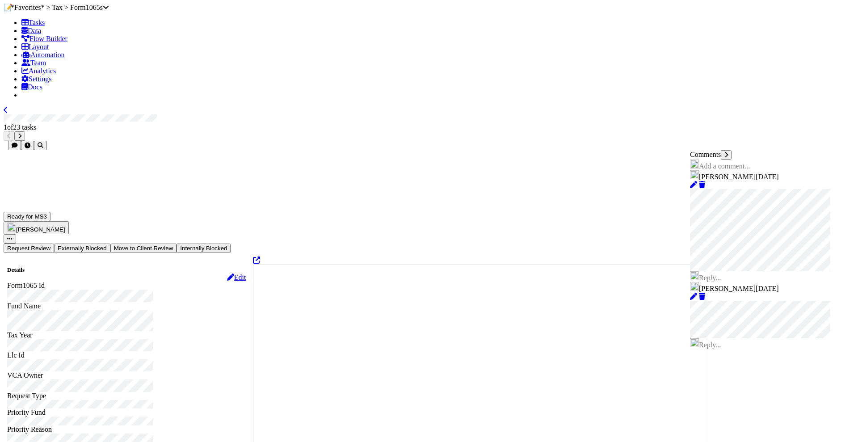
drag, startPoint x: 499, startPoint y: 151, endPoint x: 667, endPoint y: 155, distance: 168.5
click at [685, 154] on div "Comments Add a comment... Helen Vo 1 week ago Reply... Helen Vo 1 week ago Repl…" at bounding box center [769, 333] width 169 height 367
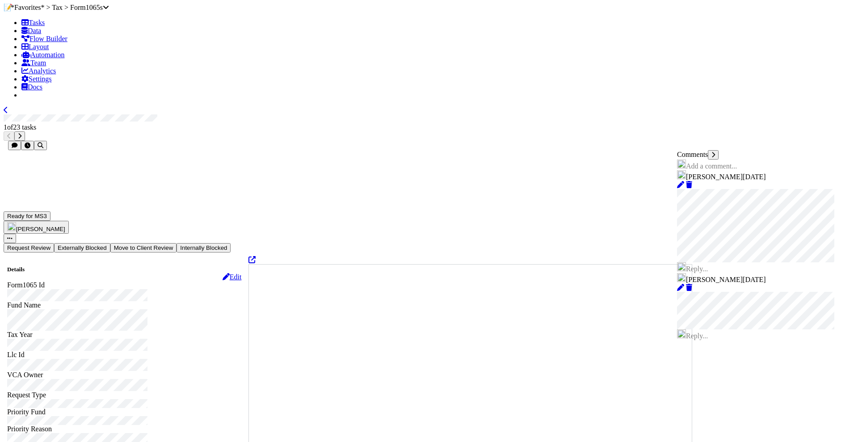
scroll to position [0, 0]
click at [256, 256] on icon at bounding box center [251, 259] width 7 height 7
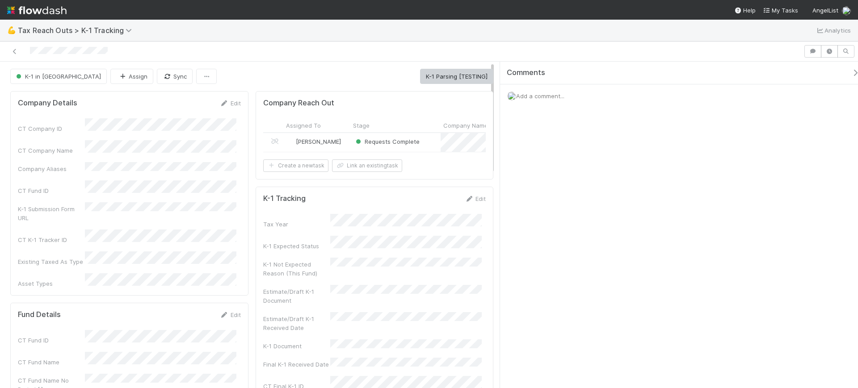
click at [334, 143] on div "[PERSON_NAME]" at bounding box center [316, 142] width 67 height 19
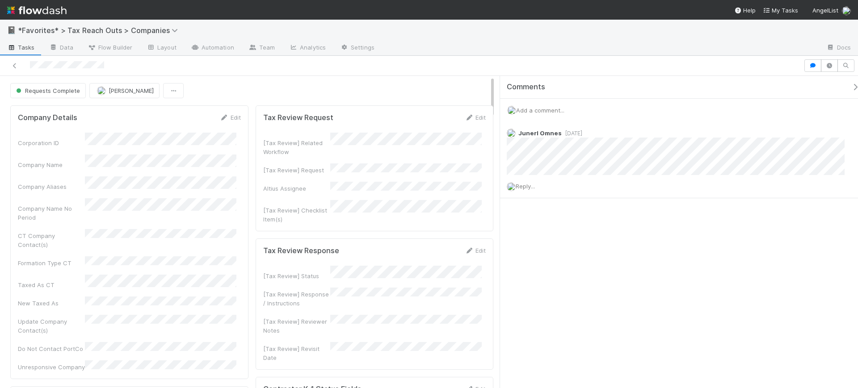
click at [31, 69] on div at bounding box center [402, 65] width 796 height 13
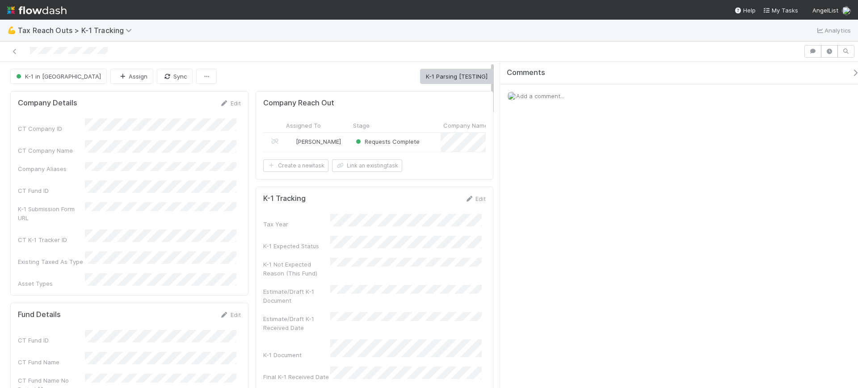
click at [332, 140] on div "[PERSON_NAME]" at bounding box center [316, 142] width 67 height 19
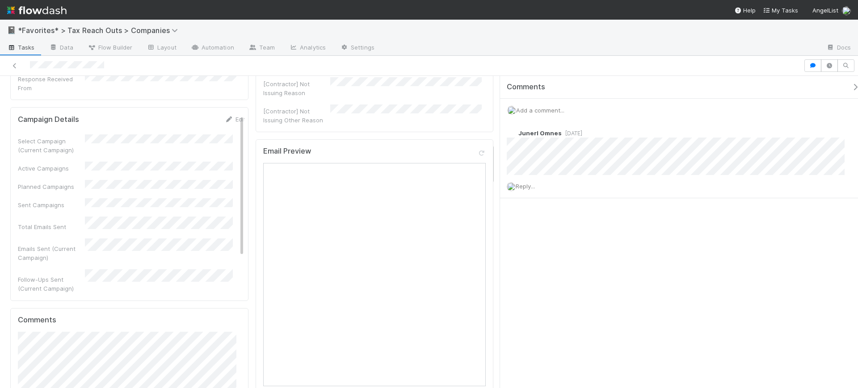
scroll to position [503, 0]
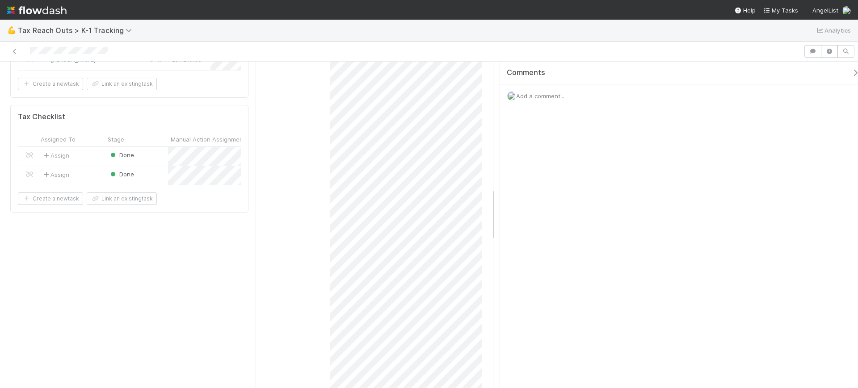
scroll to position [782, 0]
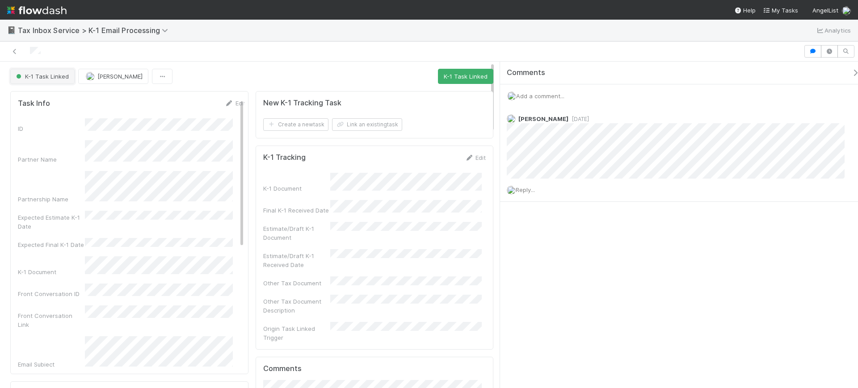
click at [66, 81] on button "K-1 Task Linked" at bounding box center [42, 76] width 64 height 15
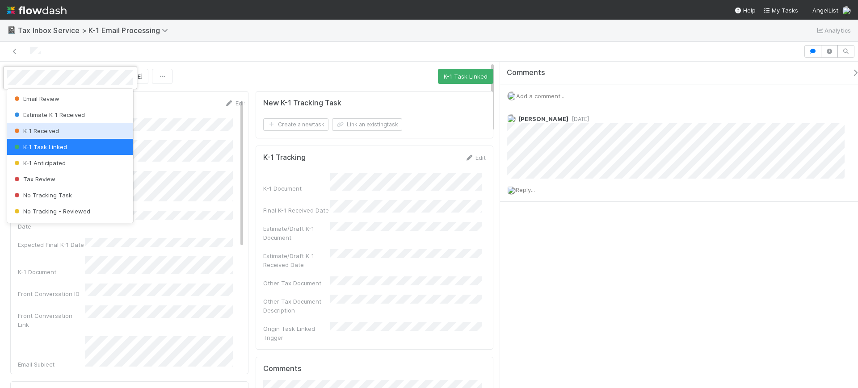
click at [68, 129] on div "K-1 Received" at bounding box center [70, 131] width 126 height 16
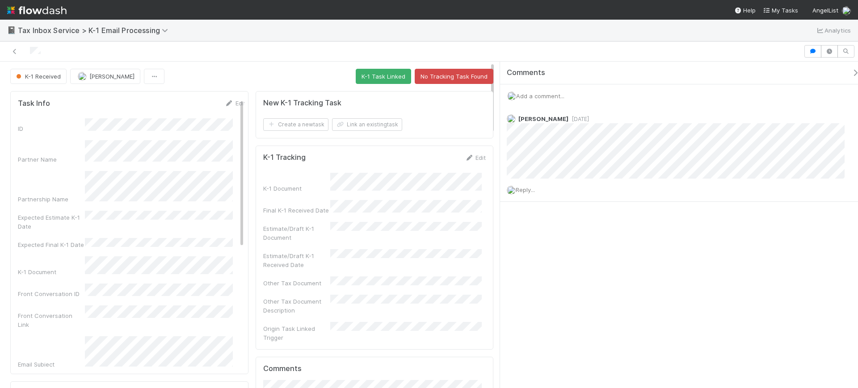
click at [274, 74] on div "K-1 Received [PERSON_NAME]-1 Task Linked No Tracking Task Found" at bounding box center [251, 76] width 483 height 15
click at [463, 75] on button "No Tracking Task Found" at bounding box center [454, 76] width 79 height 15
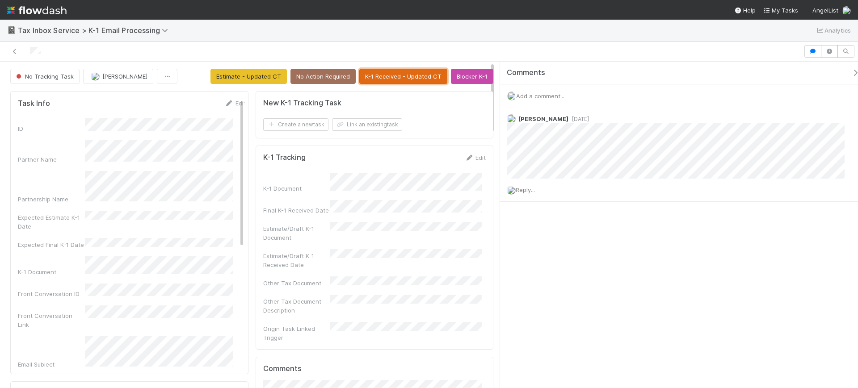
click at [422, 74] on button "K-1 Received - Updated CT" at bounding box center [403, 76] width 88 height 15
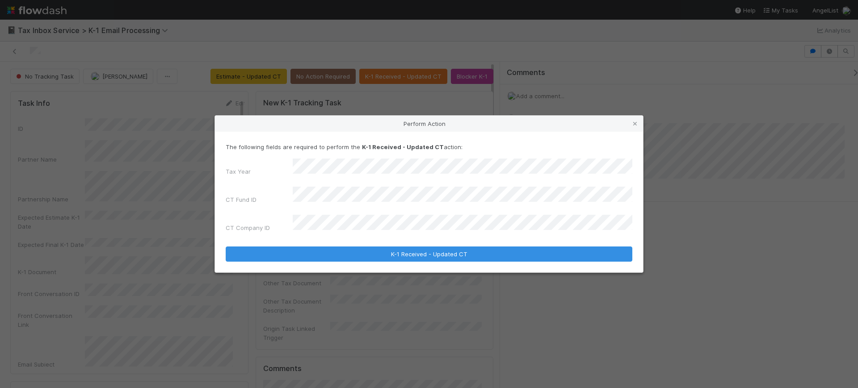
click at [340, 229] on form "The following fields are required to perform the K-1 Received - Updated CT acti…" at bounding box center [429, 201] width 406 height 119
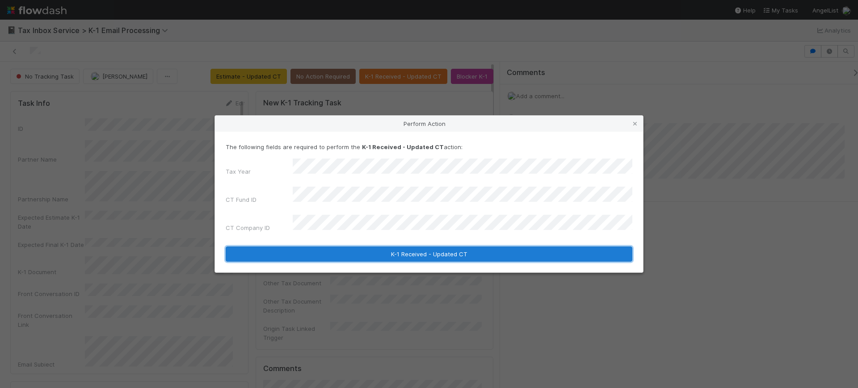
click at [363, 247] on button "K-1 Received - Updated CT" at bounding box center [429, 254] width 406 height 15
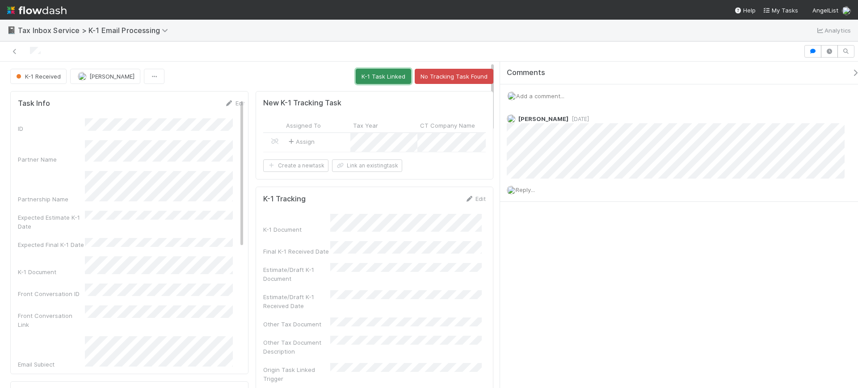
click at [387, 77] on button "K-1 Task Linked" at bounding box center [383, 76] width 55 height 15
